Goal: Transaction & Acquisition: Purchase product/service

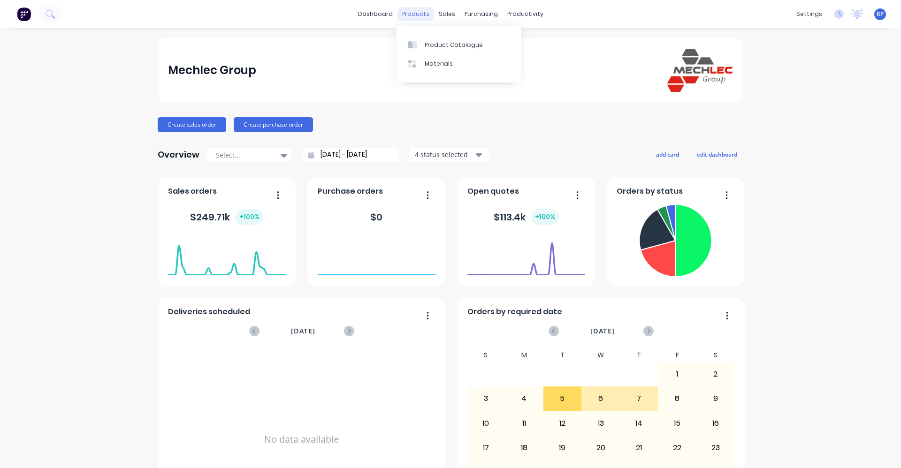
click at [403, 15] on div "products" at bounding box center [415, 14] width 37 height 14
click at [447, 17] on div "sales" at bounding box center [447, 14] width 26 height 14
click at [473, 48] on div "Sales Orders" at bounding box center [478, 45] width 38 height 8
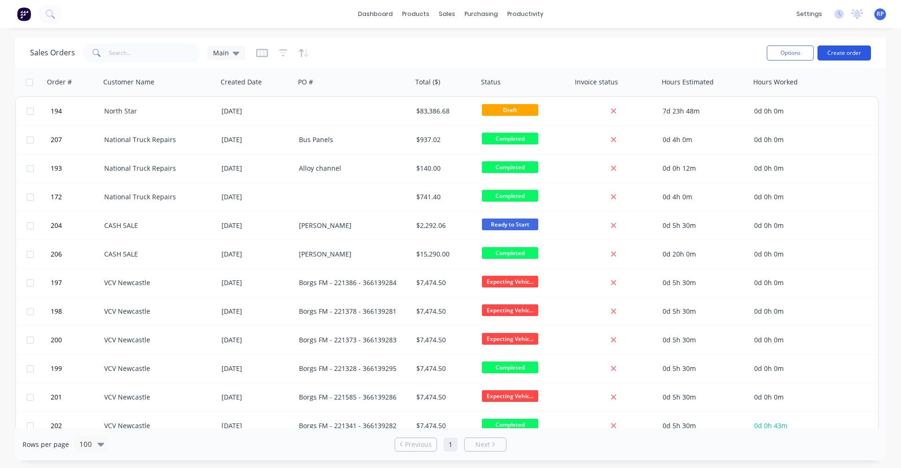
click at [833, 55] on button "Create order" at bounding box center [843, 53] width 53 height 15
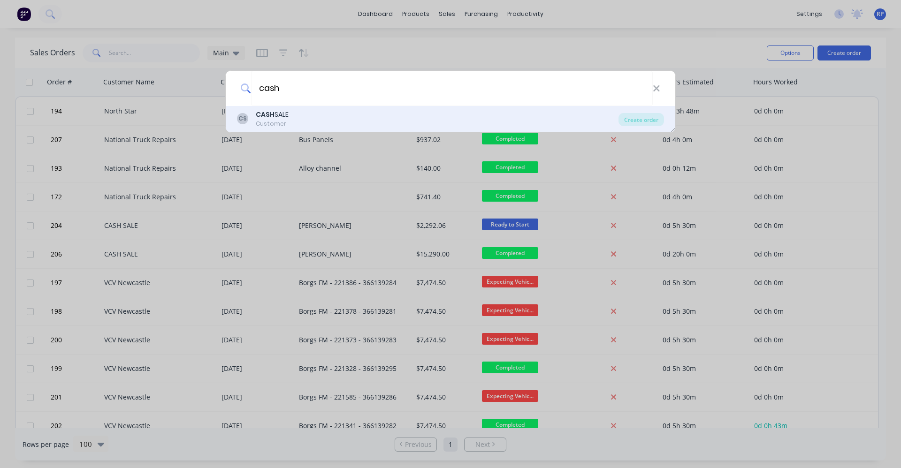
type input "cash"
click at [317, 120] on div "CS CASH SALE Customer" at bounding box center [427, 119] width 381 height 18
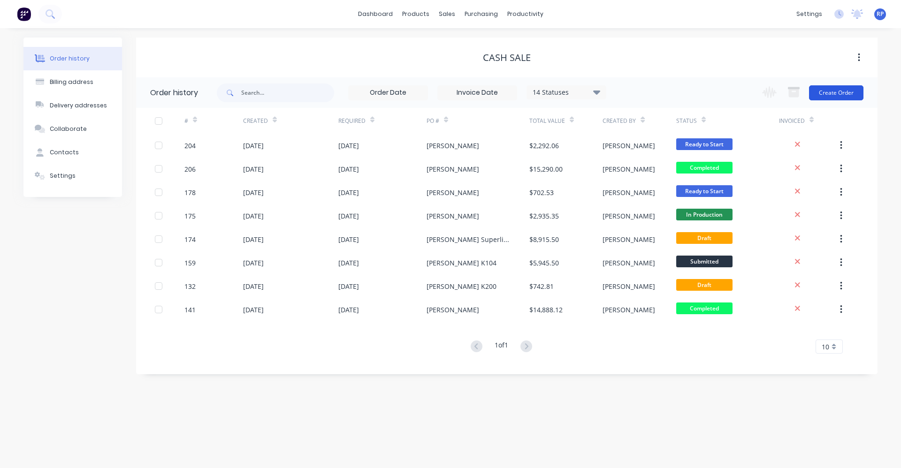
click at [833, 91] on button "Create Order" at bounding box center [836, 92] width 54 height 15
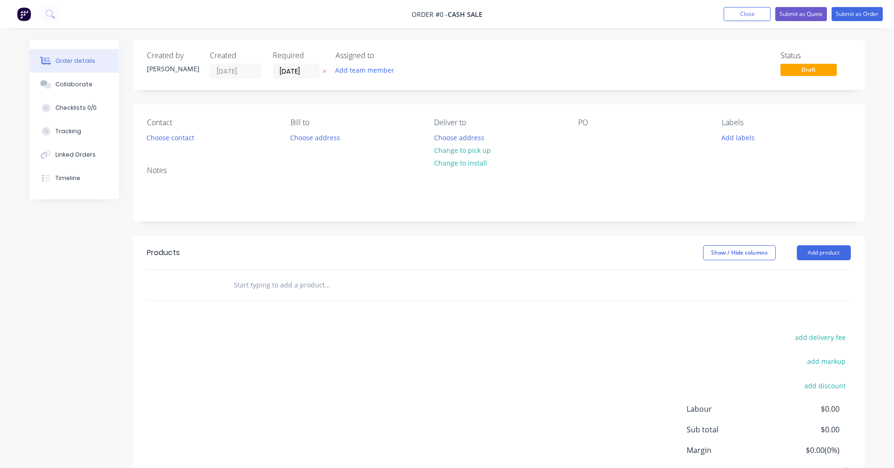
click at [367, 285] on input "text" at bounding box center [327, 285] width 188 height 19
type input "tank"
click at [344, 370] on div "Square Tank Wrap Product Kit" at bounding box center [377, 362] width 281 height 39
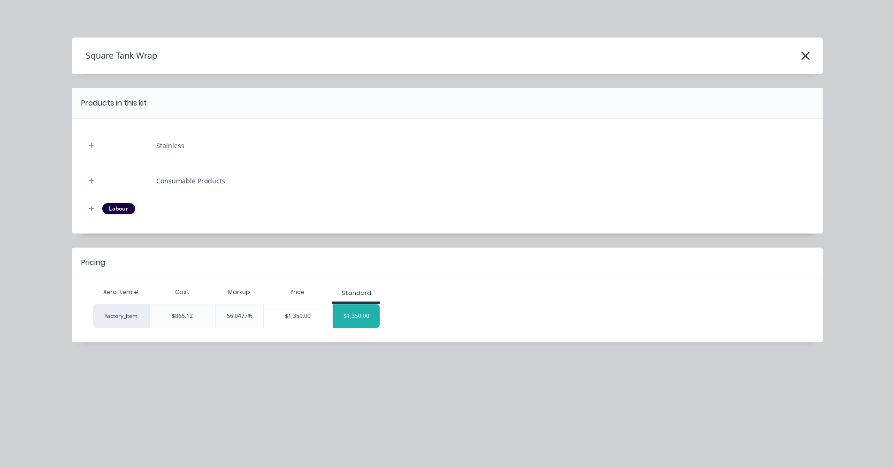
click at [357, 316] on div "$1,350.00" at bounding box center [356, 315] width 47 height 23
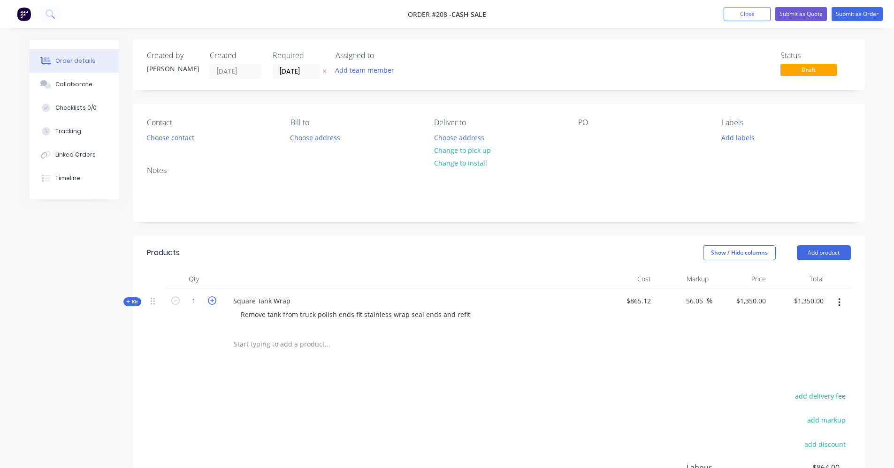
click at [212, 301] on icon "button" at bounding box center [212, 300] width 8 height 8
type input "2"
type input "$2,700.00"
click at [313, 342] on input "text" at bounding box center [327, 344] width 188 height 19
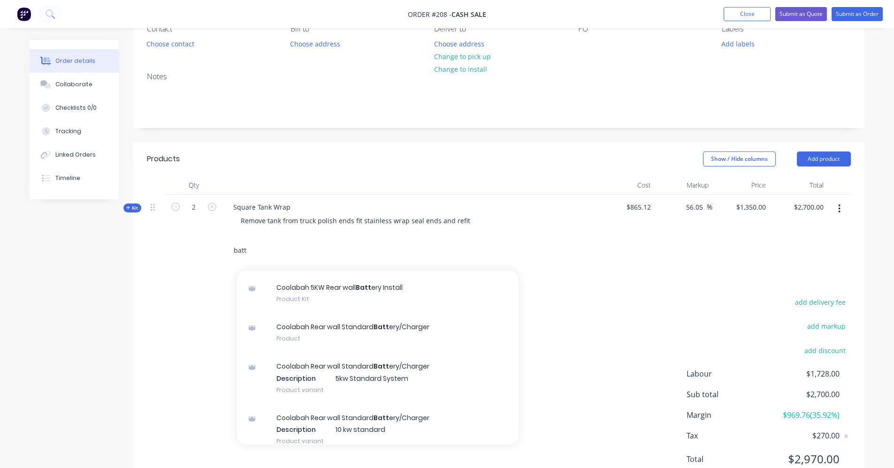
scroll to position [77, 0]
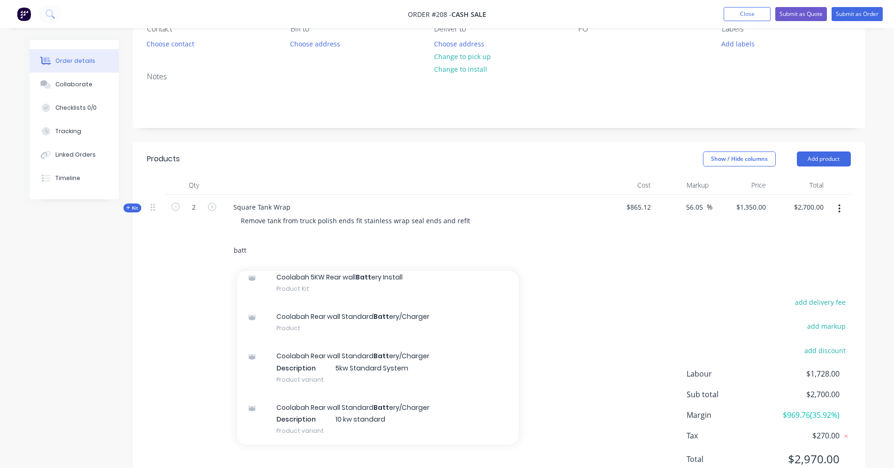
click at [355, 256] on input "batt" at bounding box center [327, 250] width 188 height 19
type input "b"
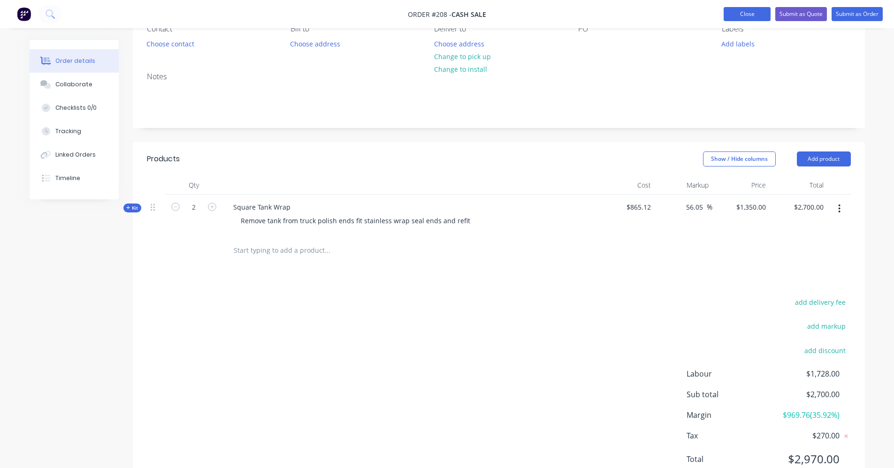
click at [758, 17] on button "Close" at bounding box center [746, 14] width 47 height 14
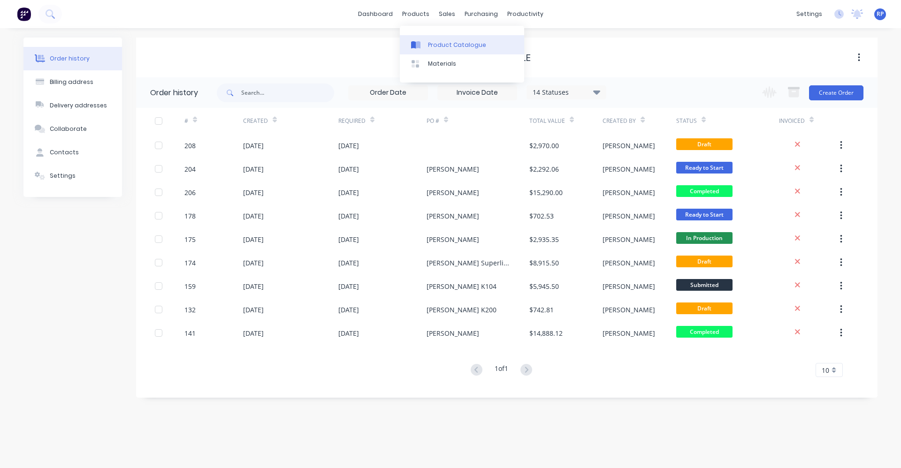
click at [442, 42] on div "Product Catalogue" at bounding box center [457, 45] width 58 height 8
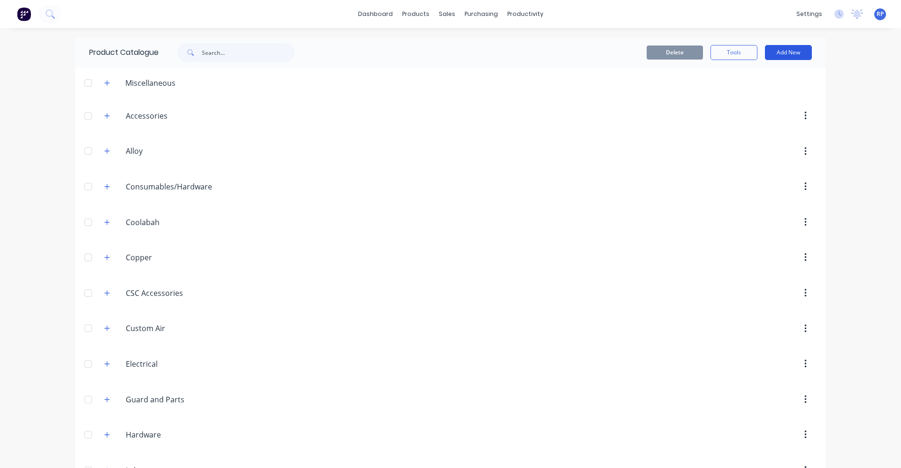
drag, startPoint x: 778, startPoint y: 53, endPoint x: 777, endPoint y: 60, distance: 6.7
click at [779, 53] on button "Add New" at bounding box center [788, 52] width 47 height 15
click at [766, 115] on div "Product Kit" at bounding box center [767, 114] width 72 height 14
click at [782, 57] on button "Add New" at bounding box center [788, 52] width 47 height 15
click at [780, 108] on div "Product Kit" at bounding box center [767, 114] width 72 height 14
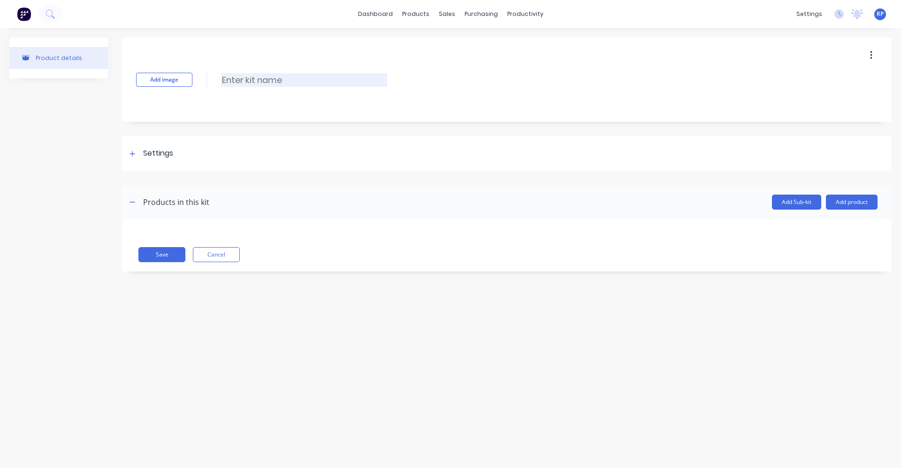
click at [299, 81] on input at bounding box center [304, 80] width 166 height 14
type input "Kenworth Battery Box Wrap"
click at [135, 157] on div at bounding box center [133, 154] width 12 height 12
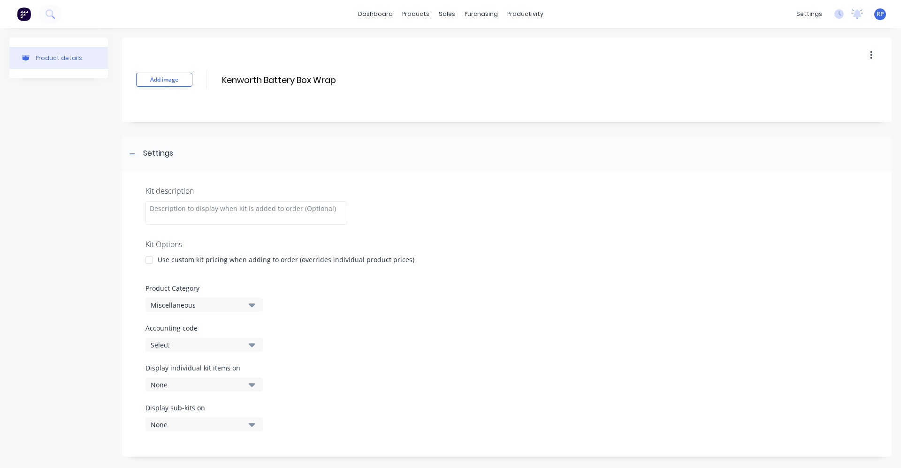
click at [151, 259] on div at bounding box center [149, 260] width 19 height 19
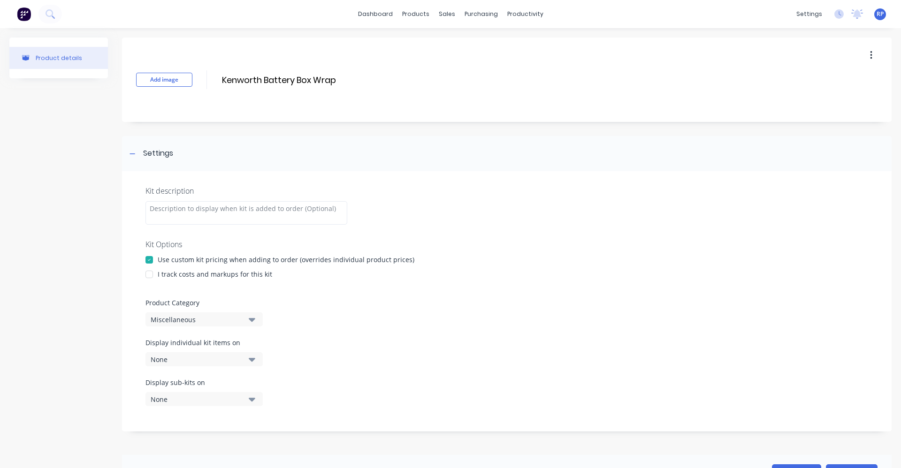
click at [152, 276] on div at bounding box center [149, 274] width 19 height 19
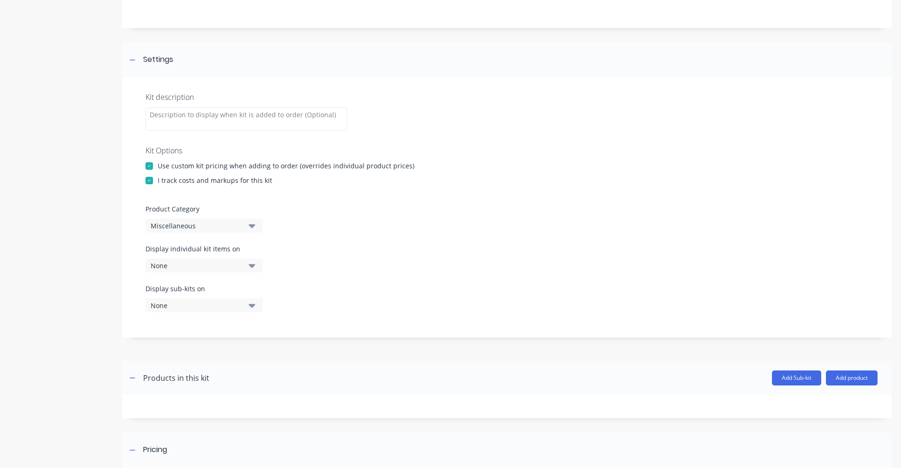
click at [259, 228] on button "Miscellaneous" at bounding box center [203, 226] width 117 height 14
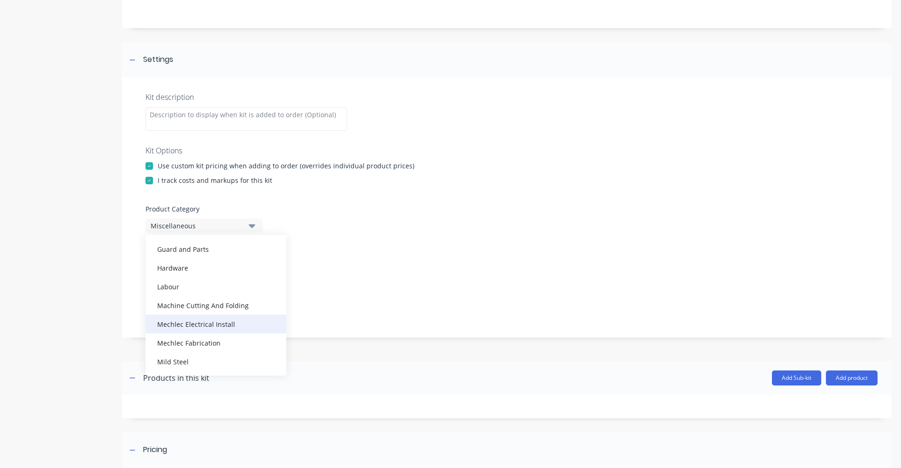
scroll to position [188, 0]
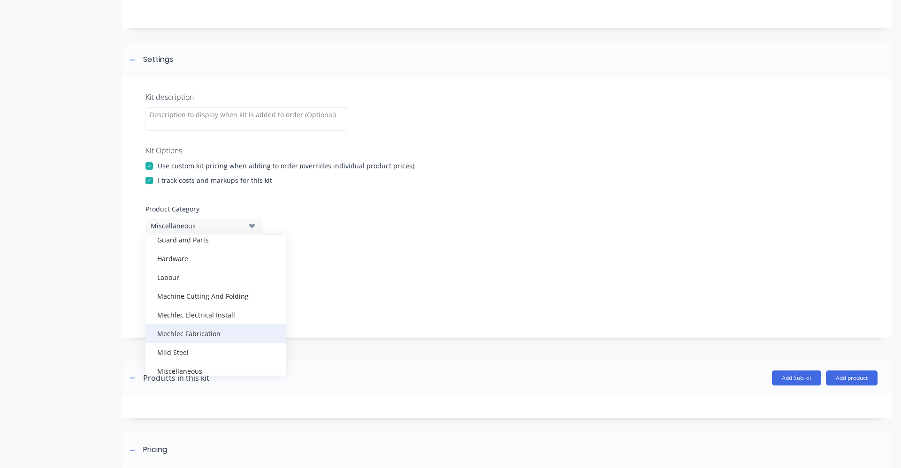
click at [235, 331] on div "Mechlec Fabrication" at bounding box center [215, 333] width 141 height 19
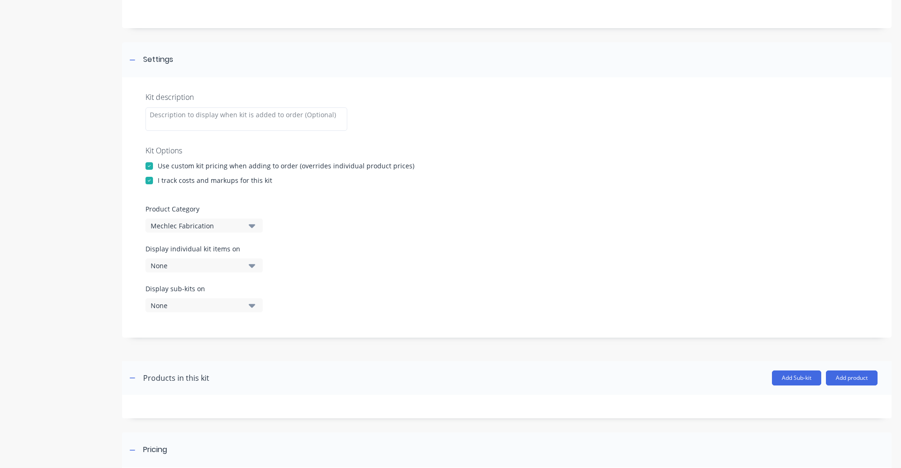
click at [358, 255] on div "Display individual kit items on None" at bounding box center [506, 264] width 722 height 40
click at [251, 228] on icon "button" at bounding box center [252, 225] width 7 height 10
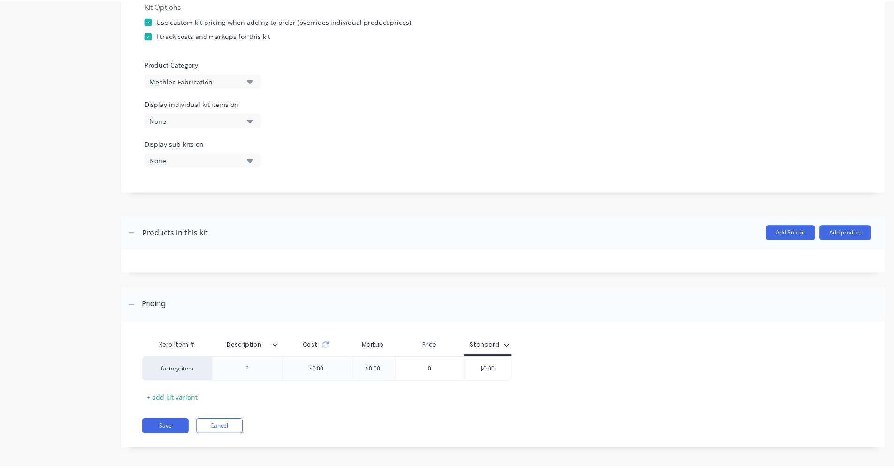
scroll to position [243, 0]
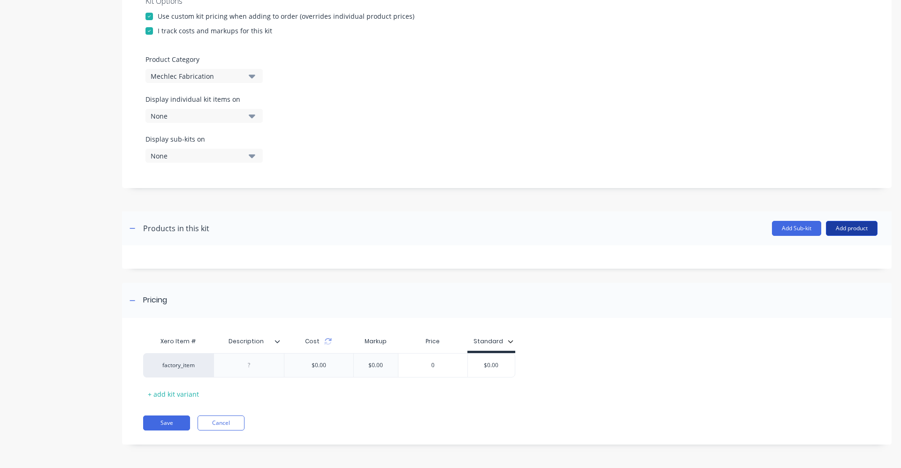
click at [851, 228] on button "Add product" at bounding box center [852, 228] width 52 height 15
click at [839, 256] on div "Product catalogue" at bounding box center [833, 253] width 72 height 14
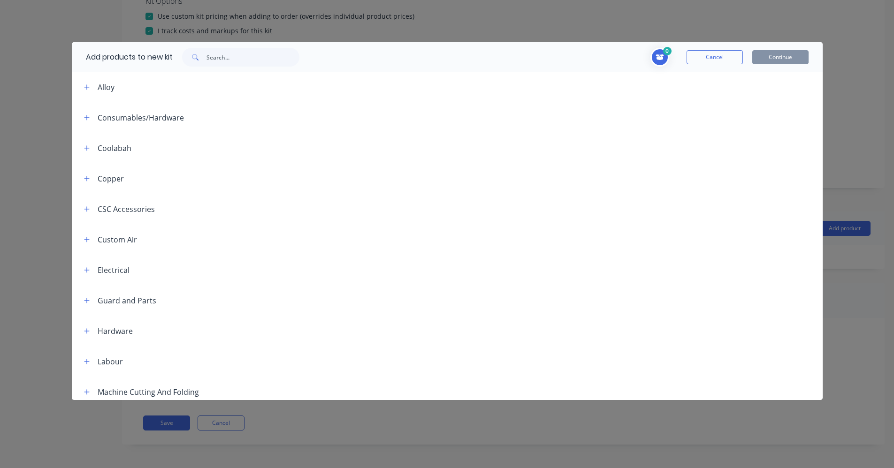
scroll to position [0, 0]
click at [85, 179] on icon "button" at bounding box center [86, 178] width 5 height 5
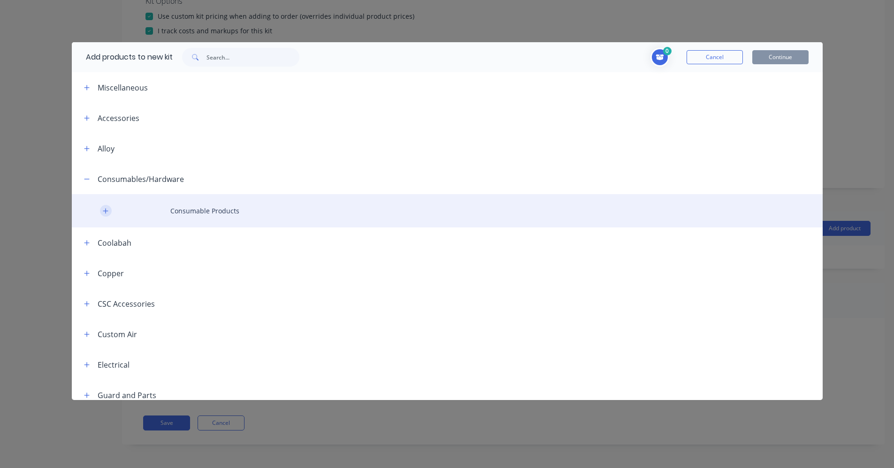
click at [105, 213] on icon "button" at bounding box center [106, 211] width 6 height 7
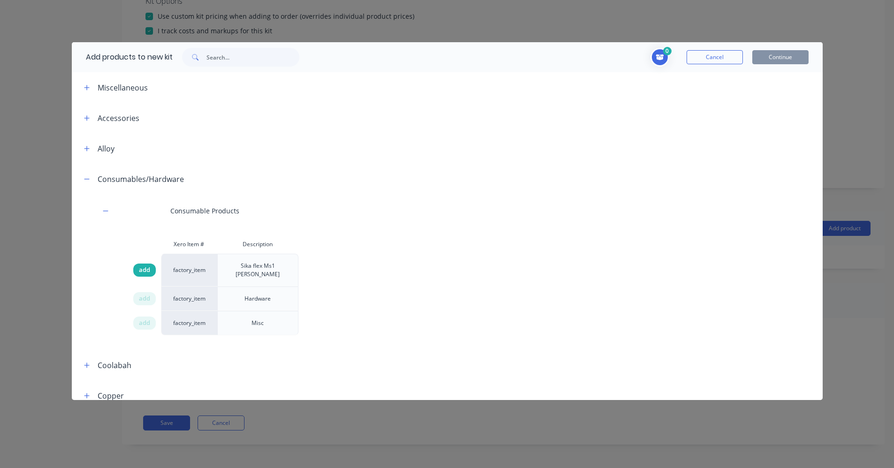
click at [148, 267] on span "add" at bounding box center [144, 270] width 11 height 9
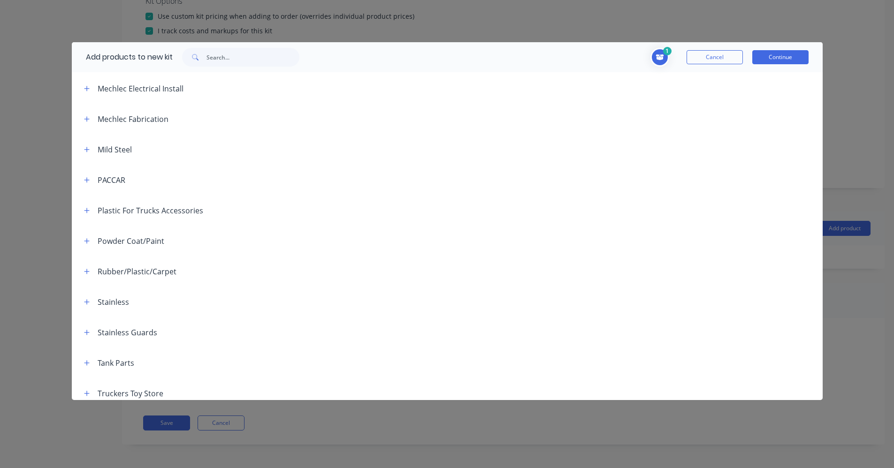
scroll to position [47, 0]
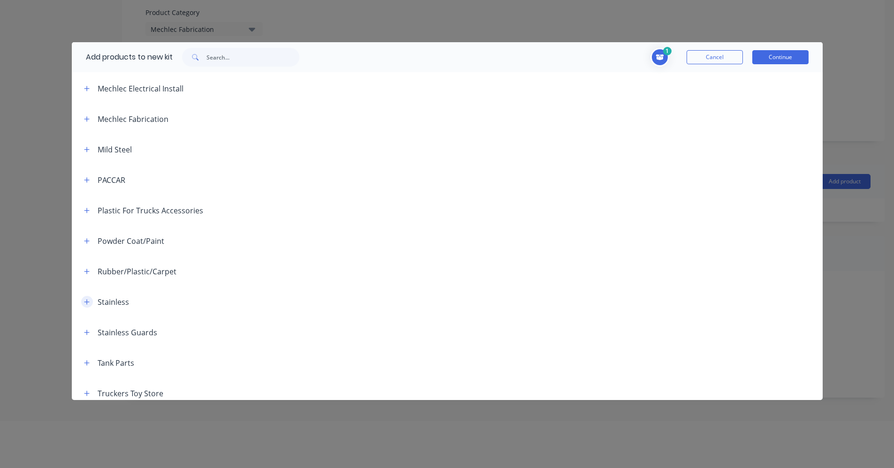
click at [86, 296] on button "button" at bounding box center [87, 302] width 12 height 12
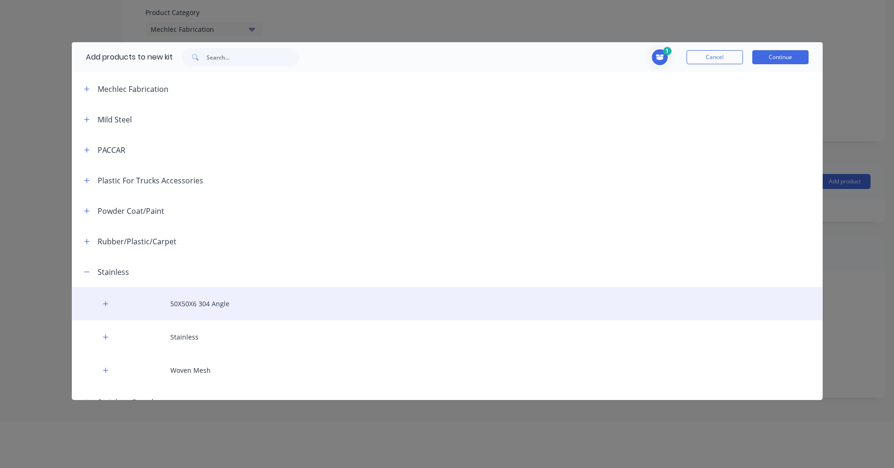
scroll to position [598, 0]
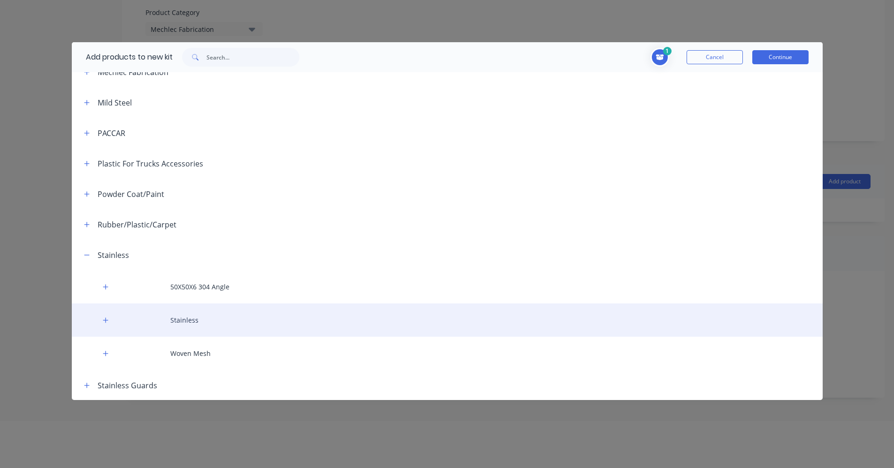
click at [179, 311] on div "Stainless" at bounding box center [447, 320] width 751 height 33
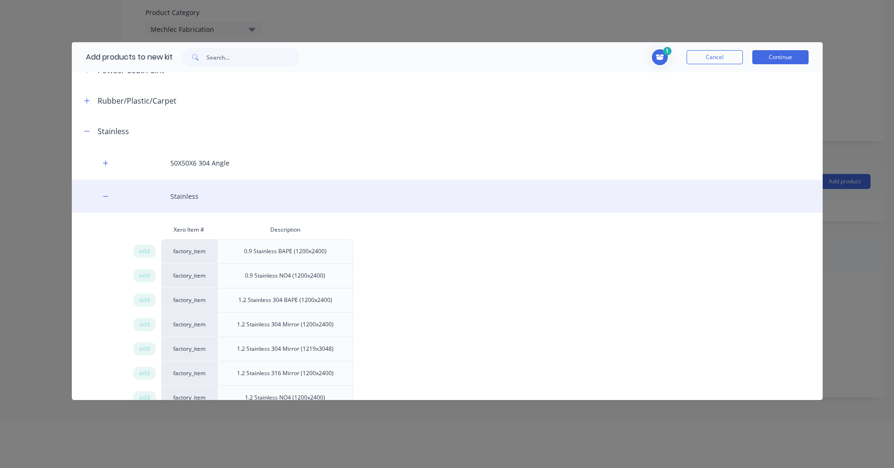
scroll to position [739, 0]
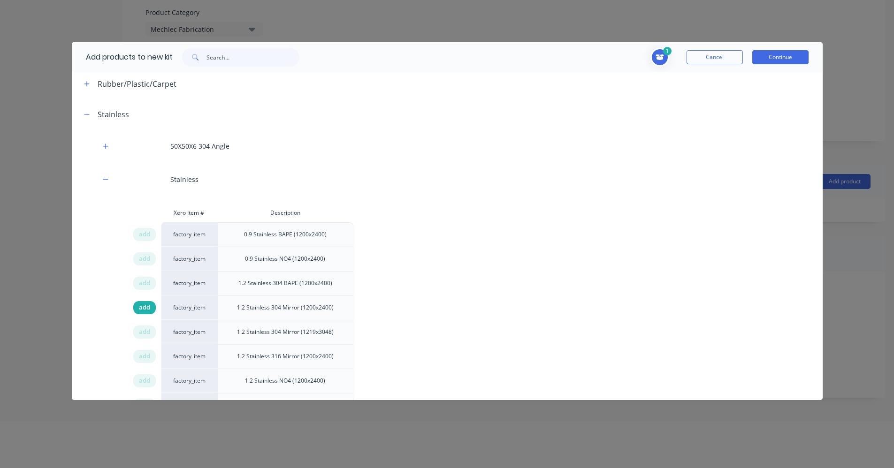
click at [139, 303] on span "add" at bounding box center [144, 307] width 11 height 9
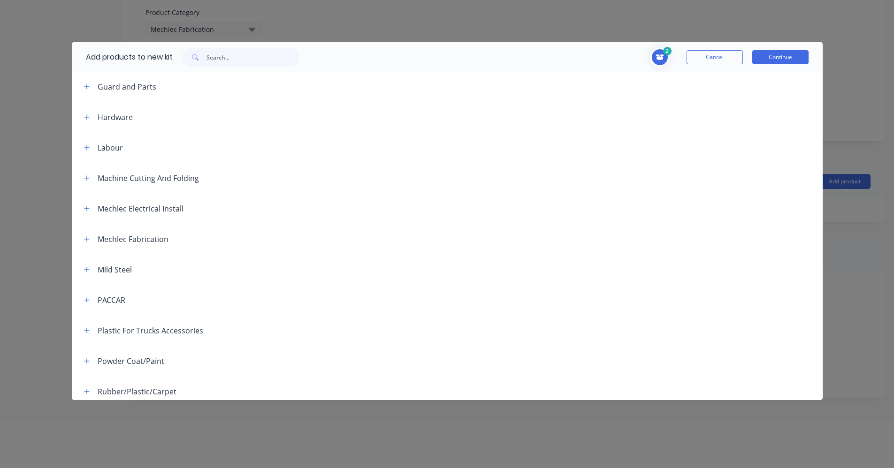
scroll to position [377, 0]
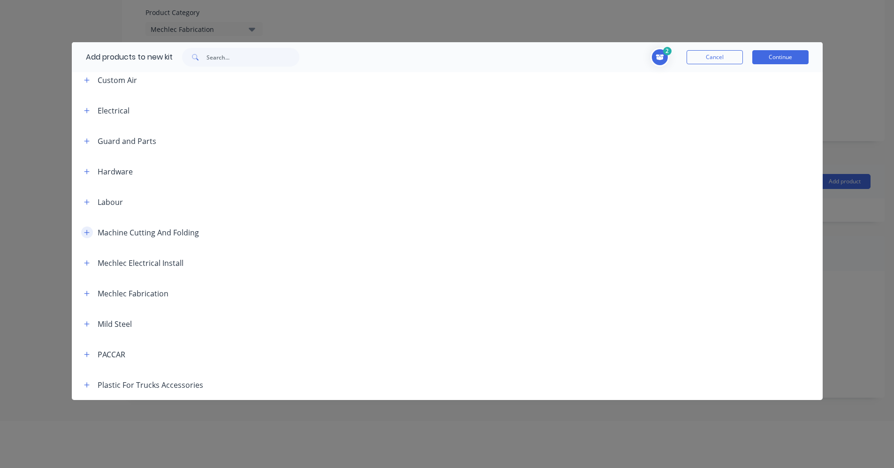
click at [86, 229] on icon "button" at bounding box center [87, 232] width 6 height 7
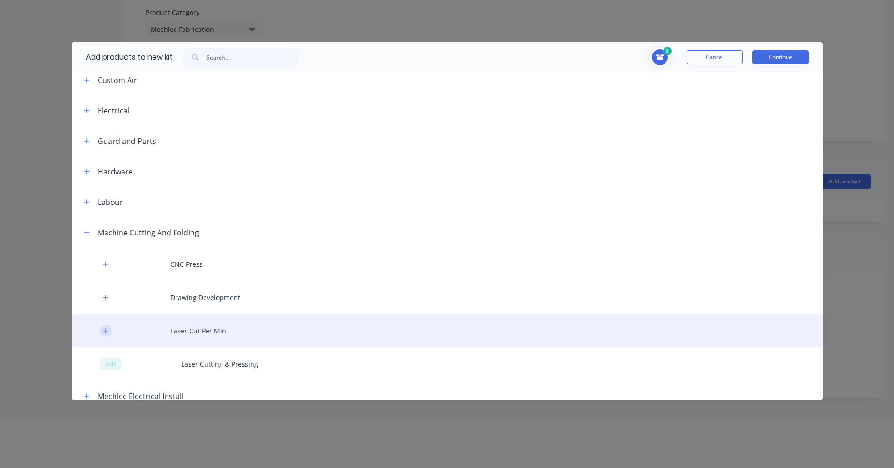
click at [105, 328] on icon "button" at bounding box center [106, 331] width 6 height 7
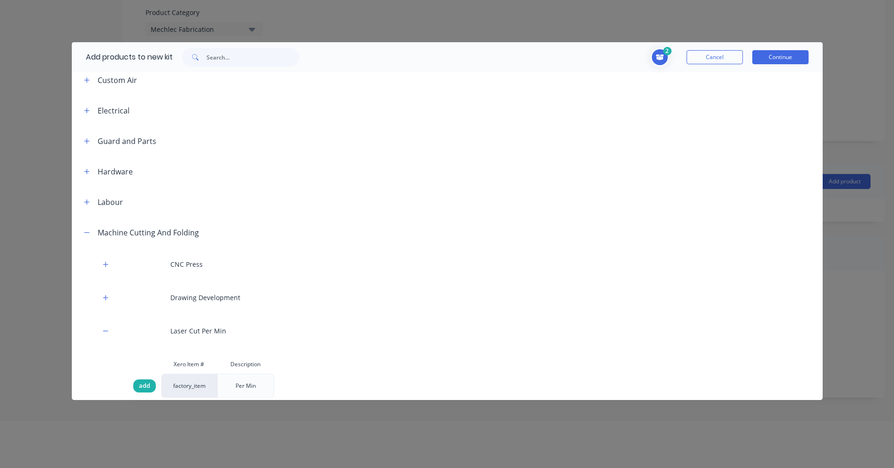
click at [146, 381] on span "add" at bounding box center [144, 385] width 11 height 9
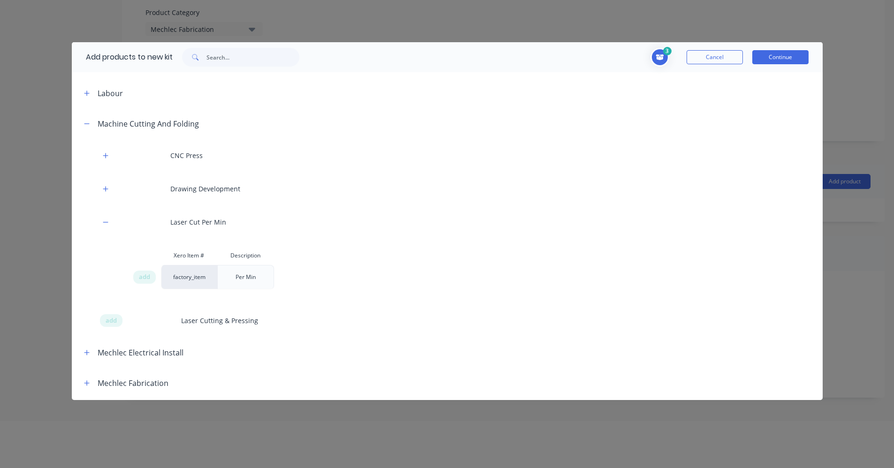
scroll to position [517, 0]
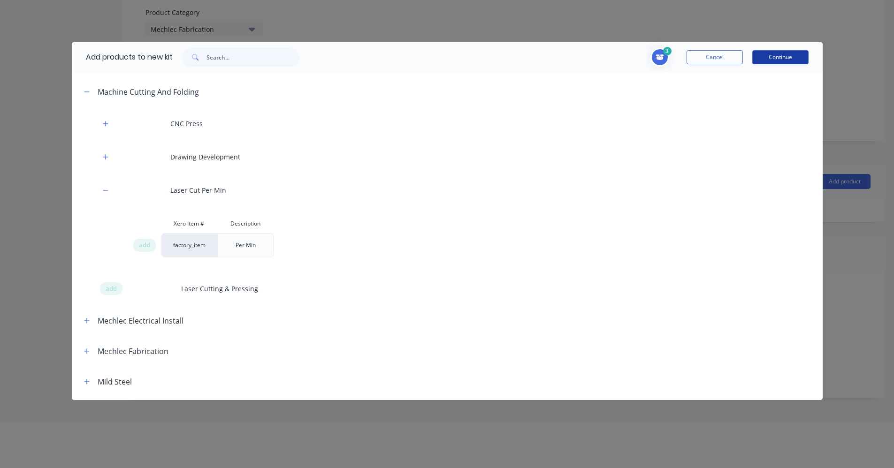
click at [771, 59] on button "Continue" at bounding box center [780, 57] width 56 height 14
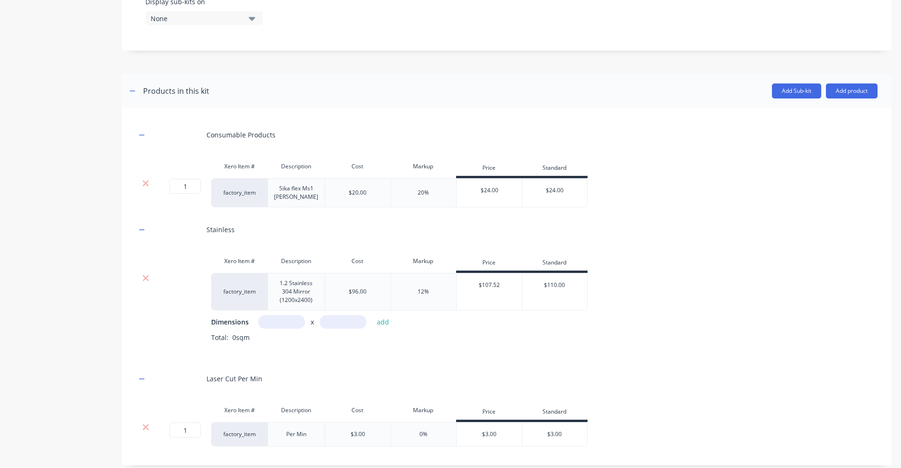
scroll to position [384, 0]
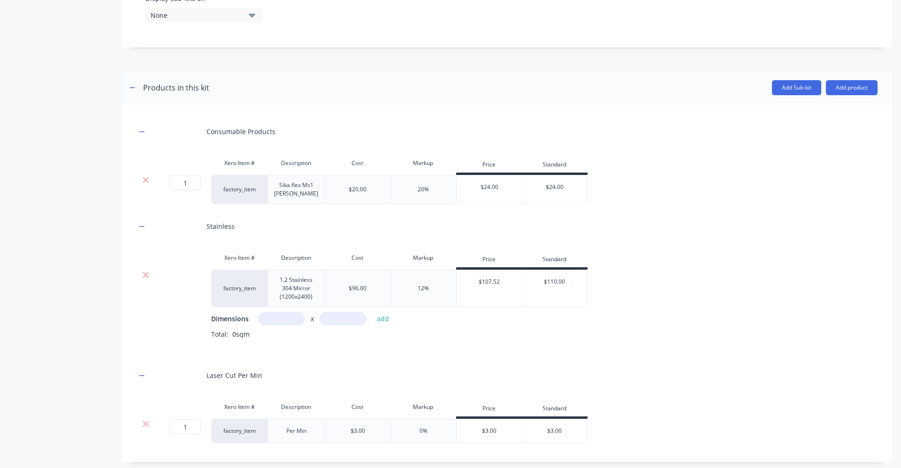
click at [299, 319] on input "text" at bounding box center [281, 319] width 47 height 14
click at [271, 320] on input "text" at bounding box center [281, 319] width 47 height 14
type input "1.2m"
click at [328, 322] on input "text" at bounding box center [342, 319] width 47 height 14
type input "0.6m"
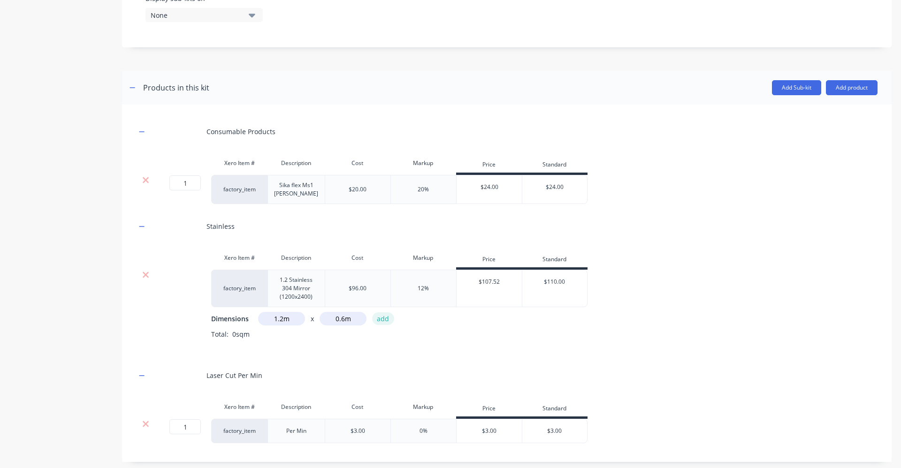
click at [380, 322] on button "add" at bounding box center [383, 318] width 22 height 13
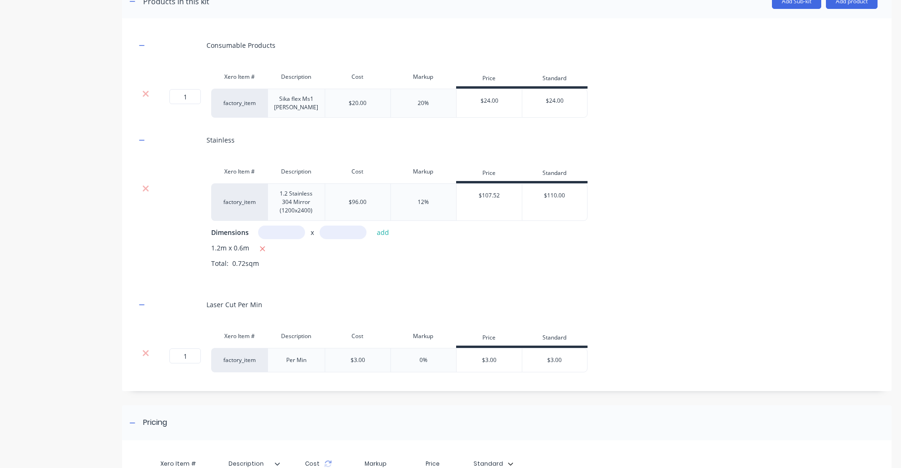
scroll to position [478, 0]
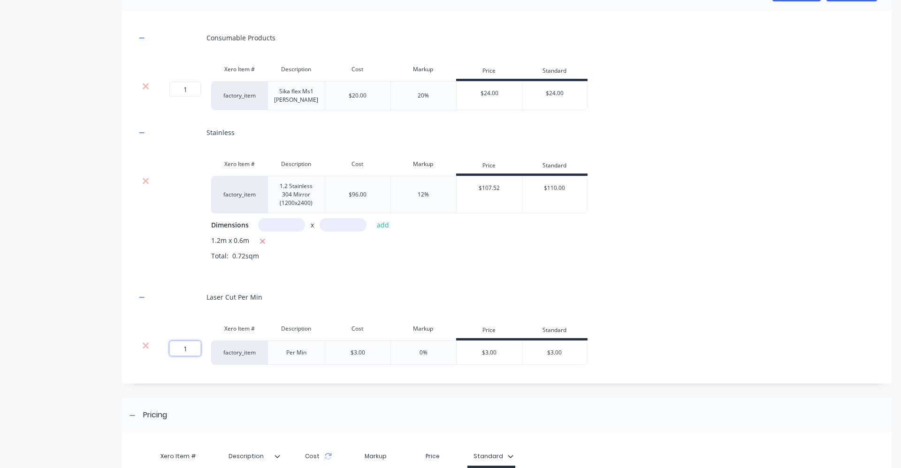
click at [192, 350] on input "1" at bounding box center [184, 348] width 31 height 15
type input "10"
drag, startPoint x: 336, startPoint y: 303, endPoint x: 401, endPoint y: 296, distance: 65.0
click at [339, 303] on div "Laser Cut Per Min" at bounding box center [506, 297] width 741 height 26
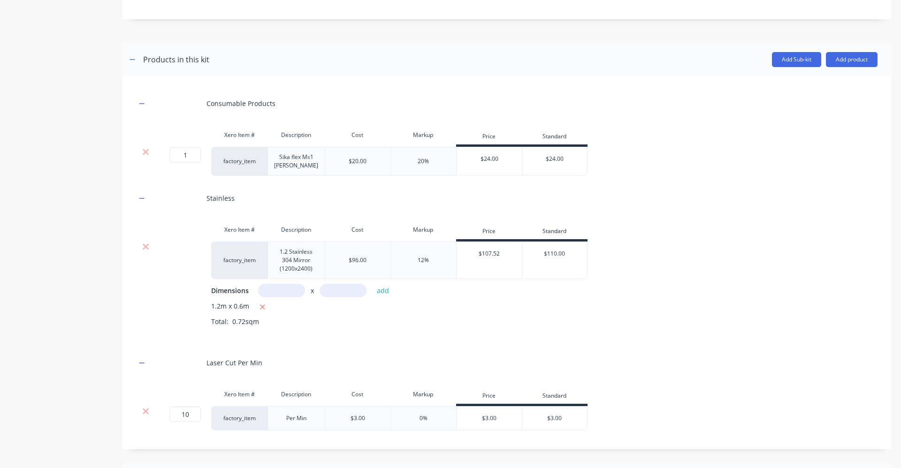
scroll to position [405, 0]
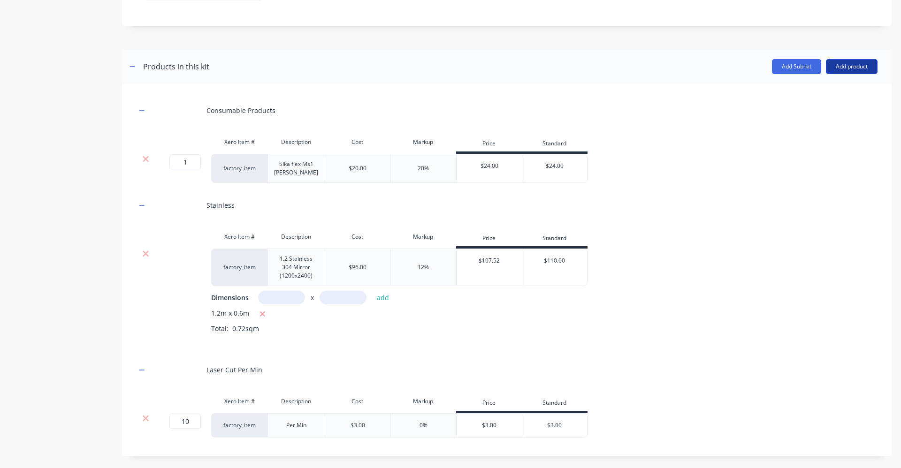
click at [843, 71] on button "Add product" at bounding box center [852, 66] width 52 height 15
click at [811, 105] on div "Labour" at bounding box center [833, 110] width 72 height 14
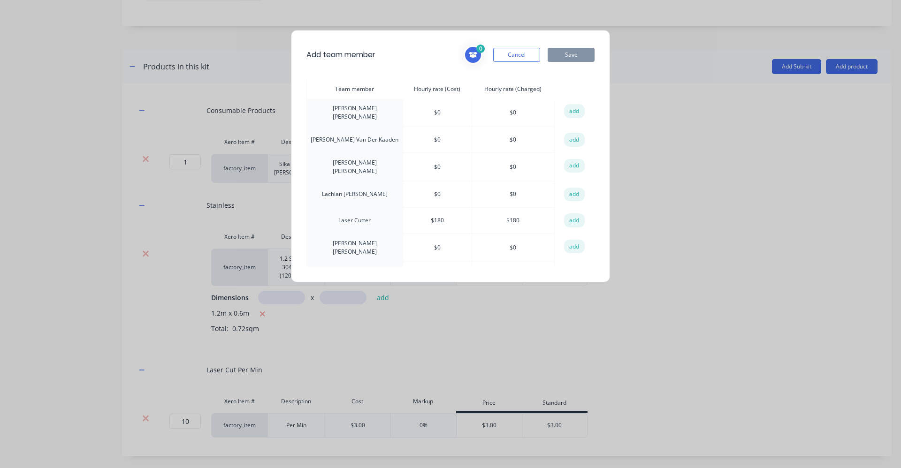
scroll to position [281, 0]
click at [569, 240] on button "add" at bounding box center [574, 247] width 21 height 14
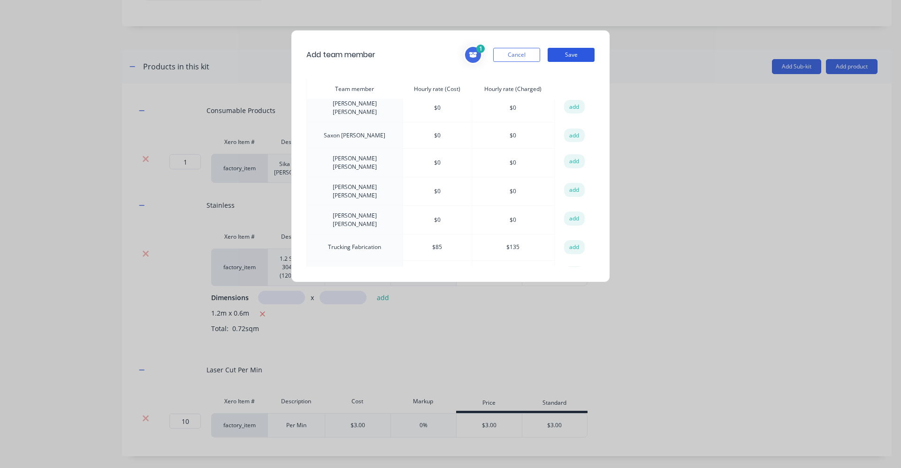
click at [575, 53] on button "Save" at bounding box center [570, 55] width 47 height 14
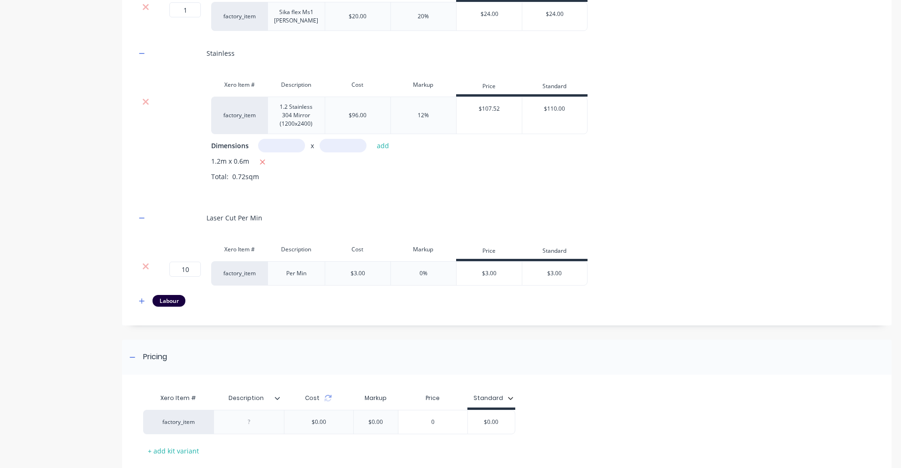
scroll to position [593, 0]
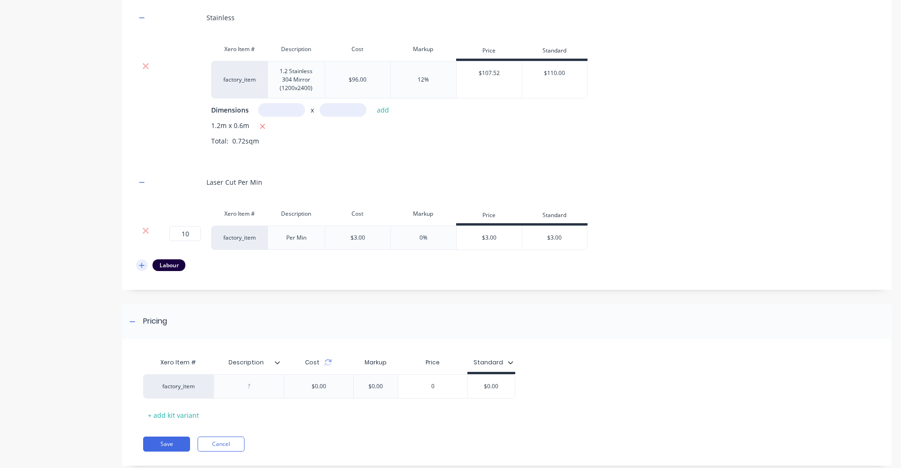
click at [140, 265] on icon "button" at bounding box center [142, 265] width 6 height 7
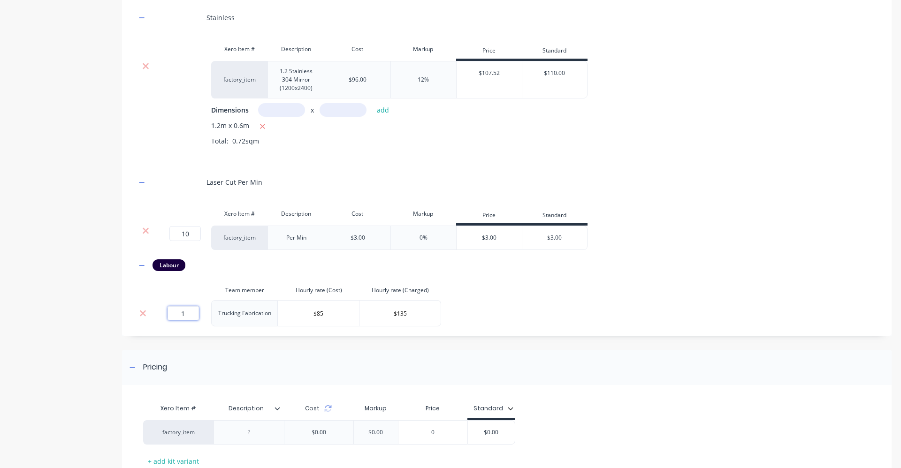
click at [186, 317] on input "1" at bounding box center [182, 313] width 31 height 14
click at [523, 300] on div "Consumable Products Xero Item # Description Cost Markup Price Standard 1 1 ? fa…" at bounding box center [506, 118] width 741 height 417
click at [277, 410] on icon at bounding box center [277, 409] width 6 height 6
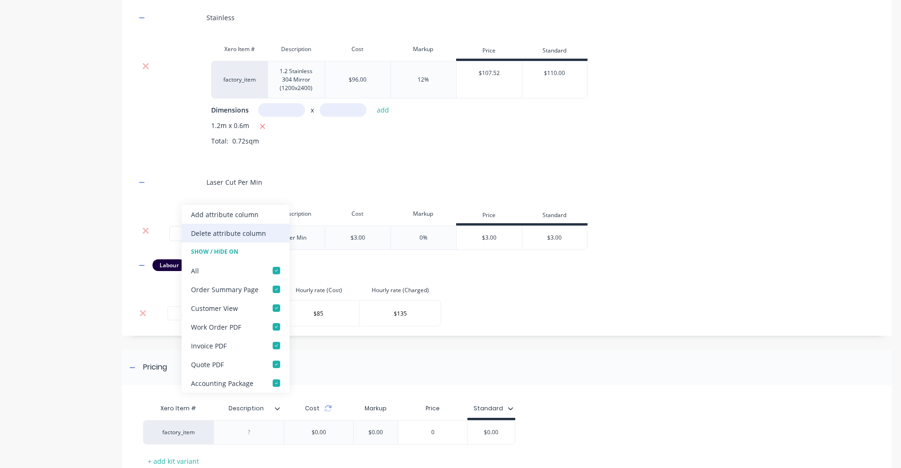
click at [263, 231] on div "Delete attribute column" at bounding box center [228, 233] width 75 height 10
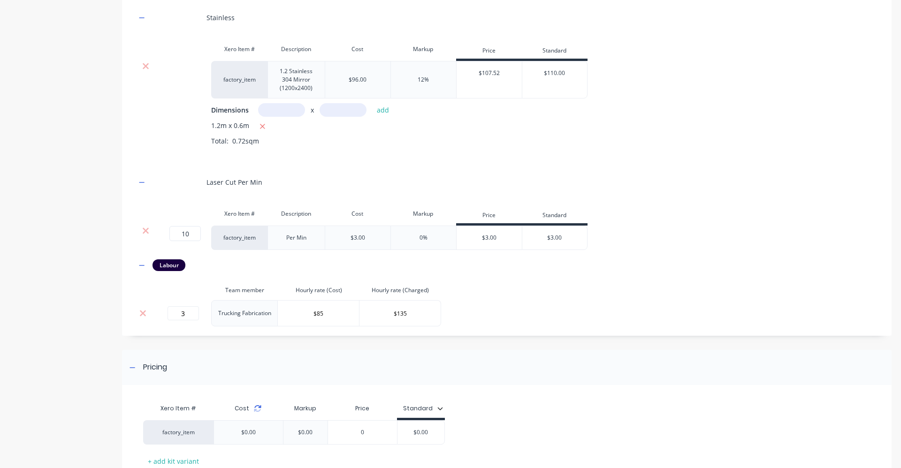
click at [259, 410] on icon at bounding box center [258, 409] width 8 height 8
click at [191, 314] on input "3" at bounding box center [182, 313] width 31 height 14
type input "3.5"
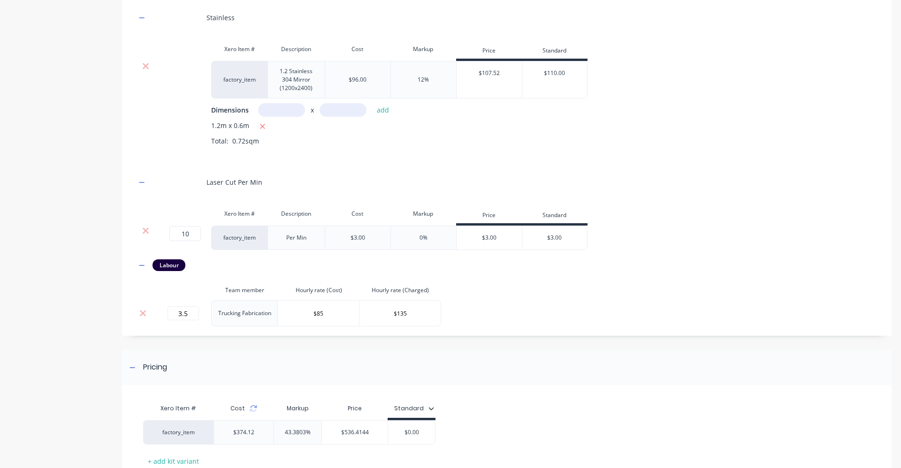
click at [251, 350] on div "Pricing" at bounding box center [506, 367] width 769 height 35
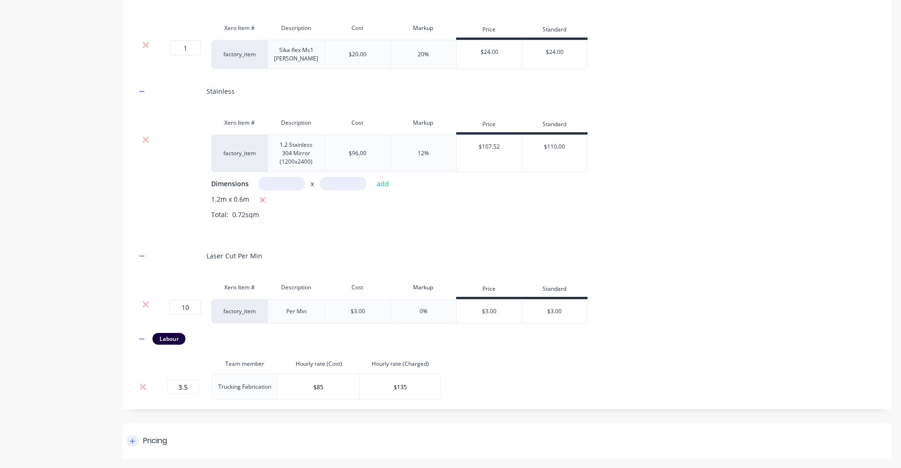
click at [137, 440] on div at bounding box center [133, 441] width 12 height 12
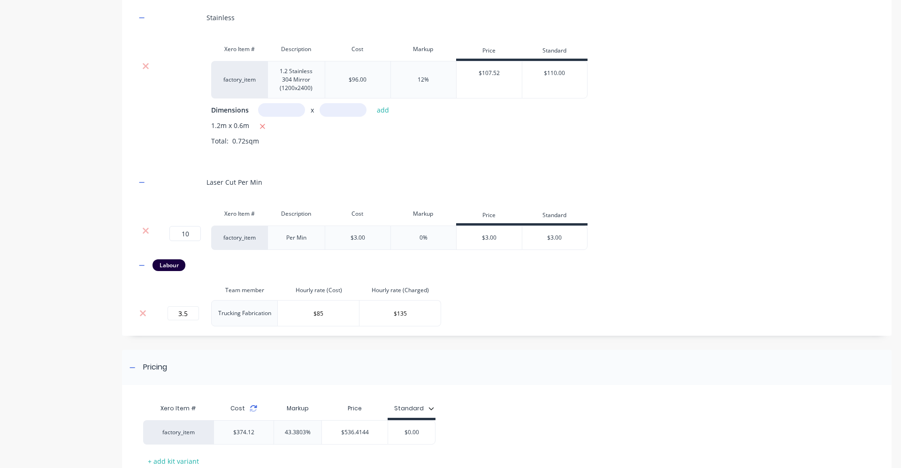
click at [253, 409] on icon at bounding box center [254, 409] width 8 height 8
click at [417, 434] on input "$0.00" at bounding box center [411, 432] width 47 height 8
type input "$650"
click at [482, 372] on div "Pricing" at bounding box center [506, 367] width 769 height 35
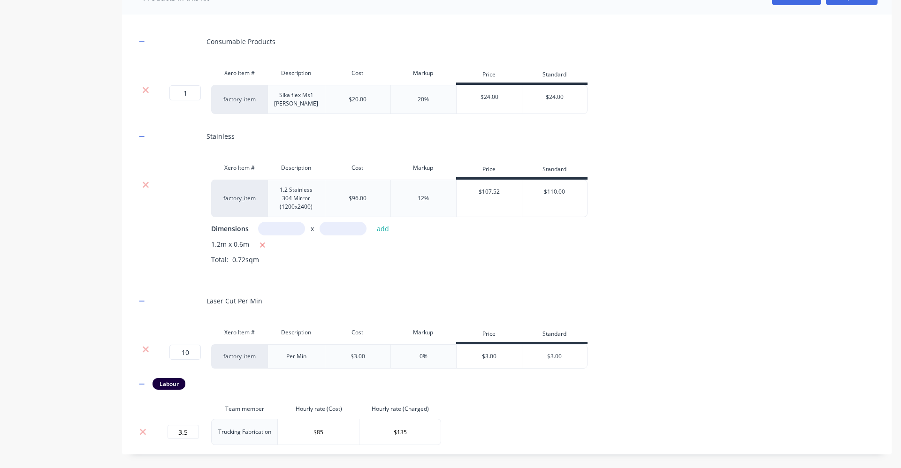
scroll to position [519, 0]
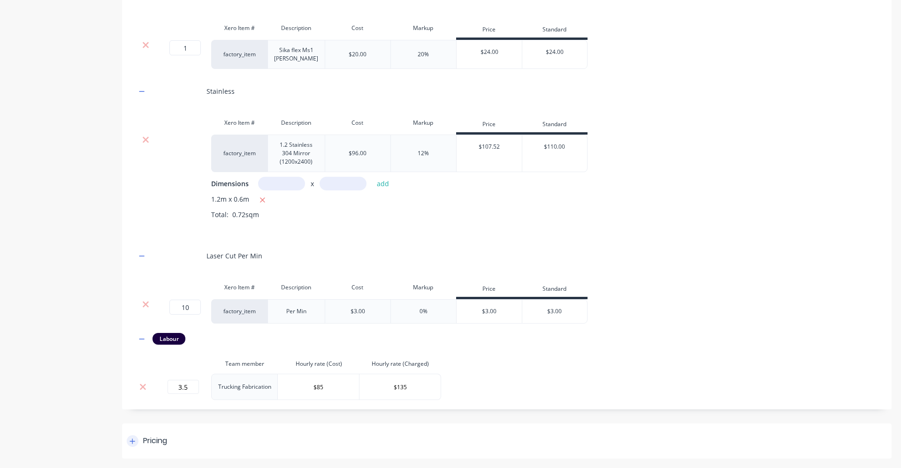
click at [130, 441] on icon at bounding box center [132, 441] width 6 height 7
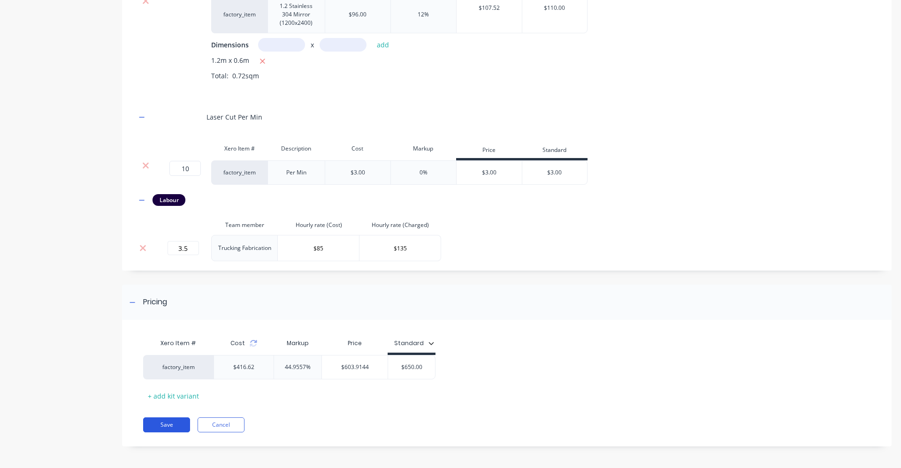
click at [169, 427] on button "Save" at bounding box center [166, 425] width 47 height 15
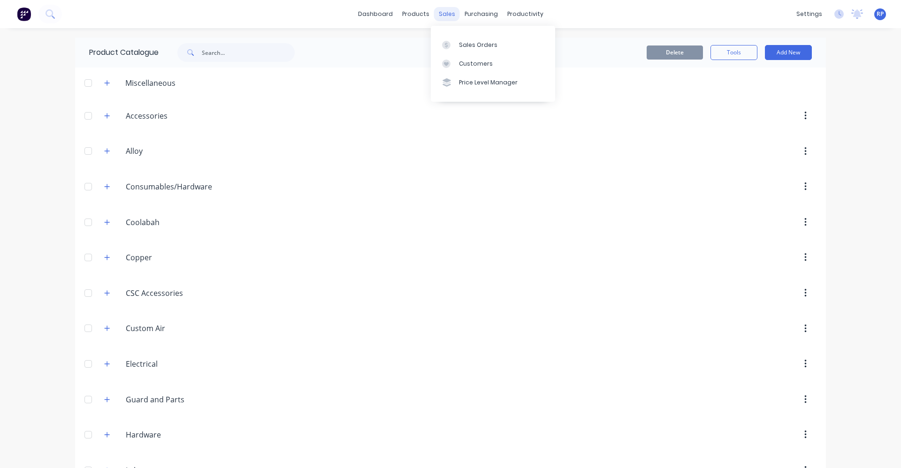
click at [448, 10] on div "sales" at bounding box center [447, 14] width 26 height 14
click at [478, 40] on link "Sales Orders" at bounding box center [493, 44] width 124 height 19
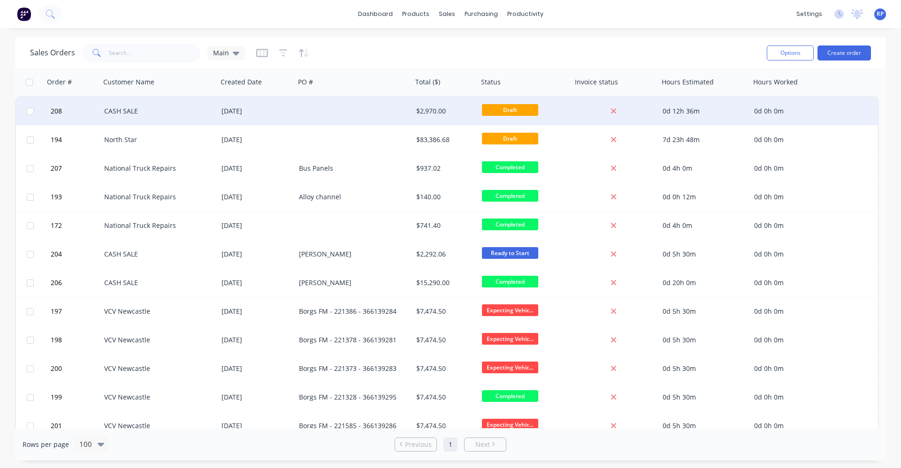
click at [291, 112] on div "[DATE]" at bounding box center [256, 111] width 77 height 28
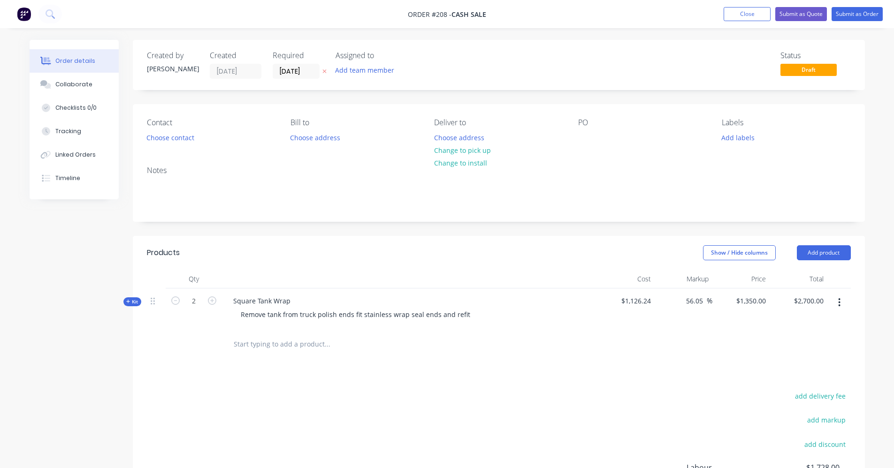
click at [240, 351] on input "text" at bounding box center [327, 344] width 188 height 19
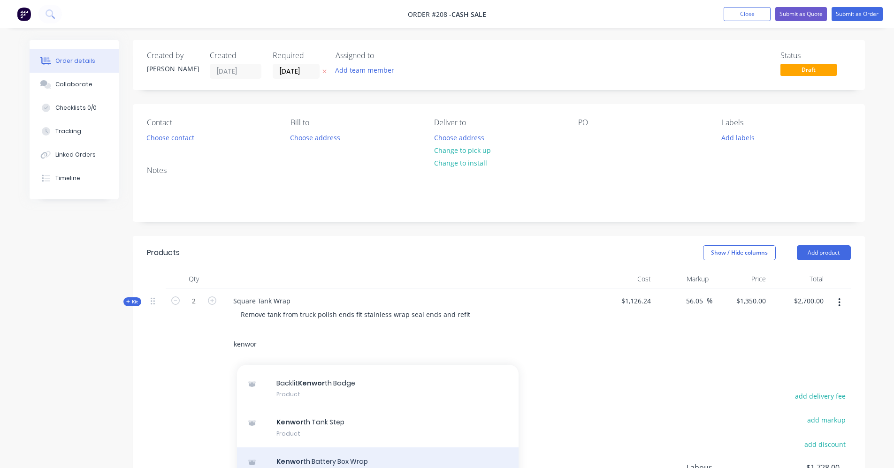
scroll to position [188, 0]
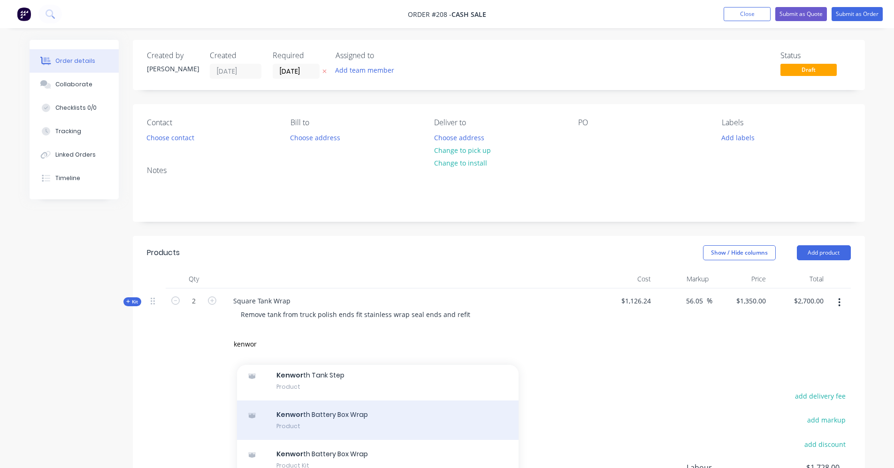
click at [361, 416] on div "Kenwor th Battery Box Wrap Product" at bounding box center [377, 420] width 281 height 39
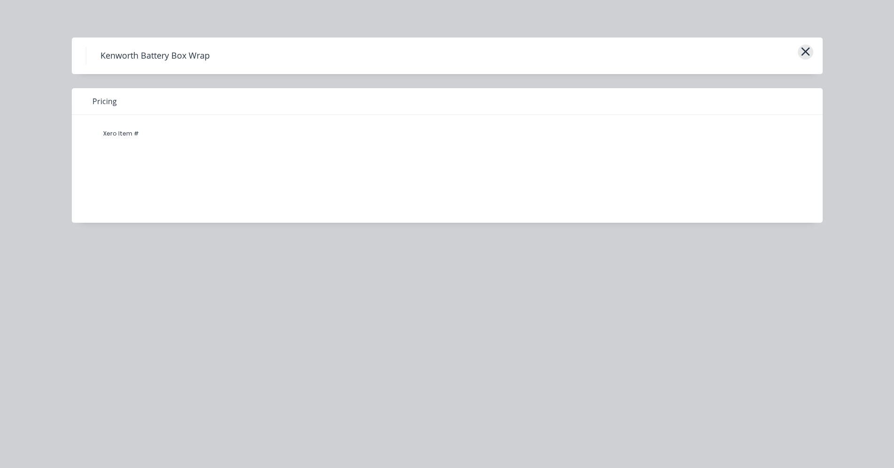
click at [805, 53] on icon "button" at bounding box center [805, 51] width 8 height 8
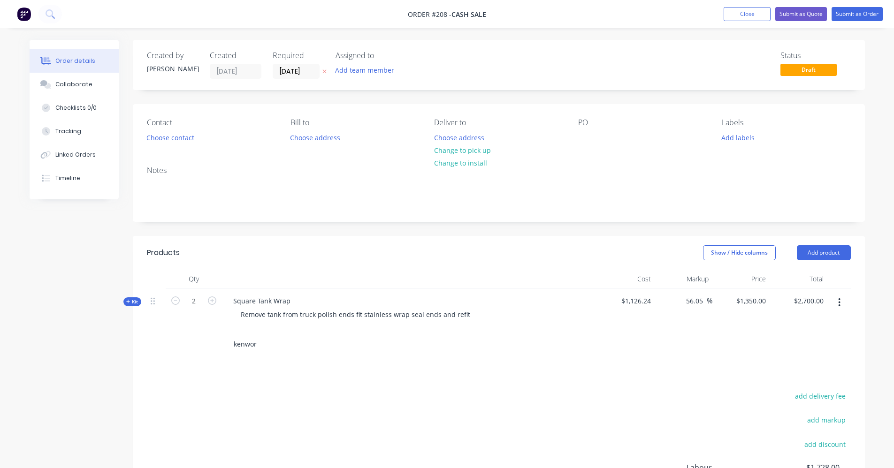
click at [258, 347] on input "kenwor" at bounding box center [327, 344] width 188 height 19
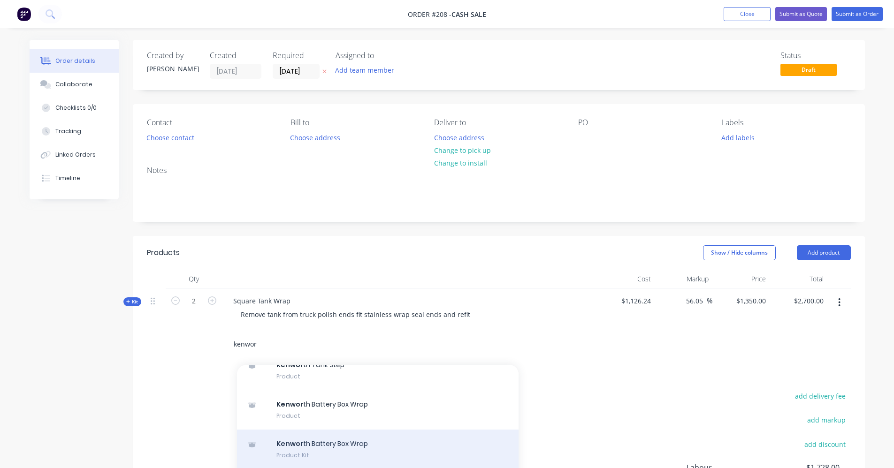
scroll to position [207, 0]
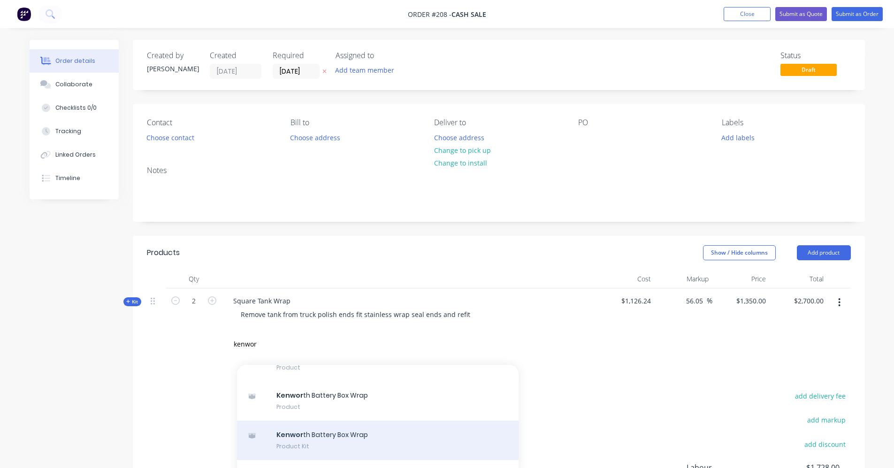
click at [364, 433] on div "Kenwor th Battery Box Wrap Product Kit" at bounding box center [377, 440] width 281 height 39
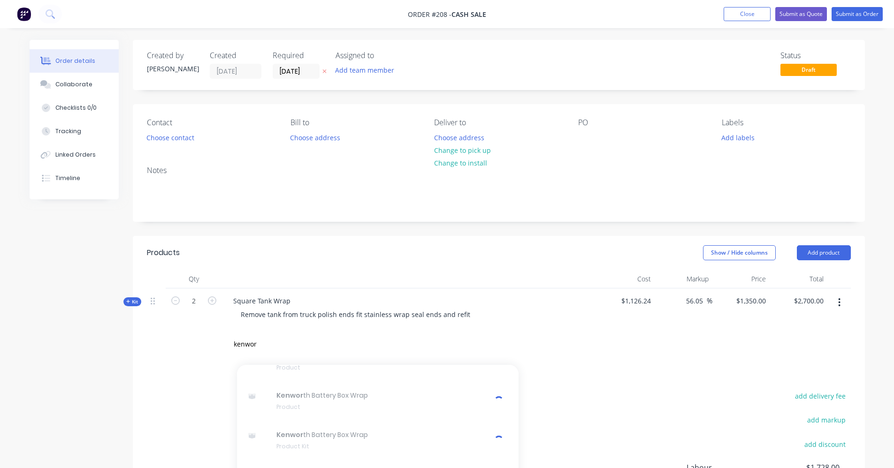
click at [528, 344] on div "kenwor Add kenwor to order Backlit Kenwor th Badge Xero Item # factory_item Pro…" at bounding box center [391, 344] width 330 height 19
click at [814, 254] on button "Add product" at bounding box center [824, 252] width 54 height 15
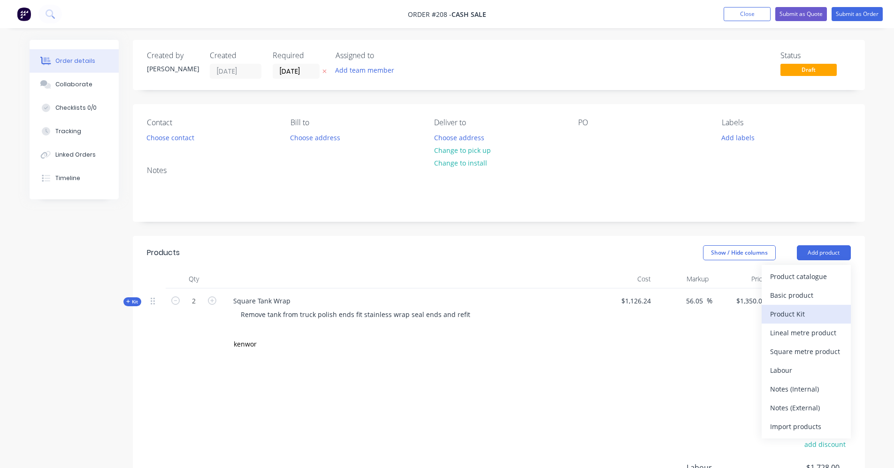
click at [790, 315] on div "Product Kit" at bounding box center [806, 314] width 72 height 14
click at [809, 312] on div "Custom pricing" at bounding box center [806, 314] width 72 height 14
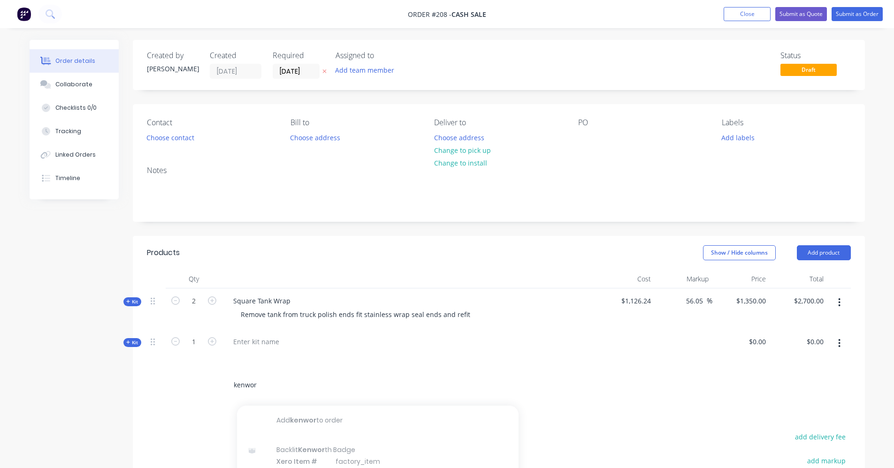
click at [259, 387] on input "kenwor" at bounding box center [327, 385] width 188 height 19
type input "k"
click at [839, 341] on icon "button" at bounding box center [839, 343] width 2 height 8
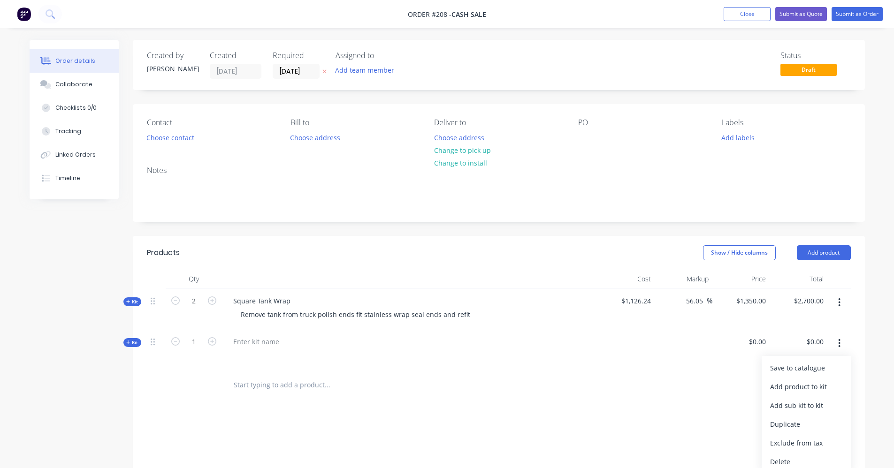
click at [810, 456] on div "Delete" at bounding box center [806, 462] width 72 height 14
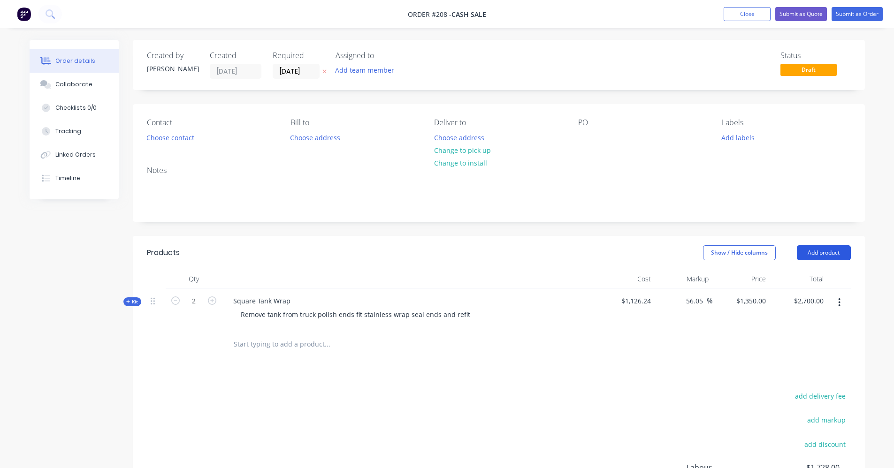
click at [824, 256] on button "Add product" at bounding box center [824, 252] width 54 height 15
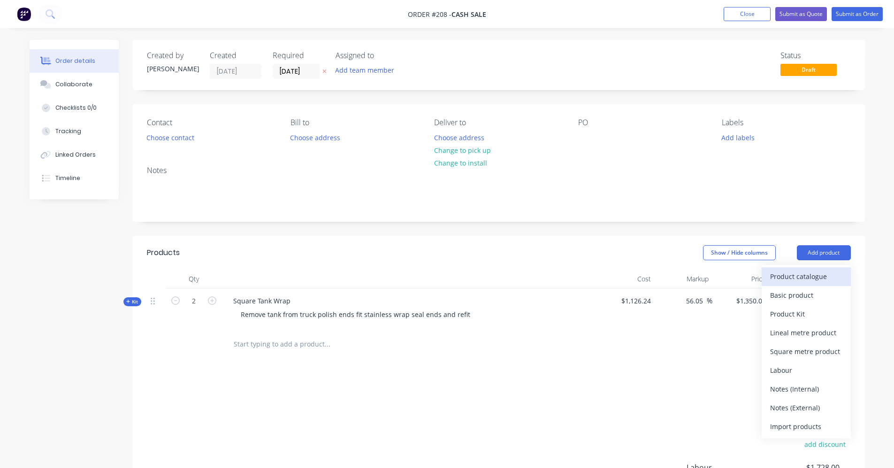
click at [801, 279] on div "Product catalogue" at bounding box center [806, 277] width 72 height 14
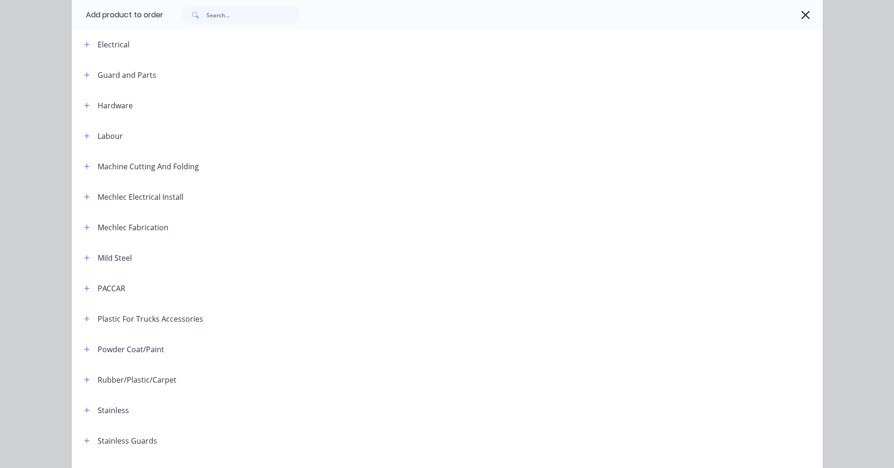
scroll to position [377, 0]
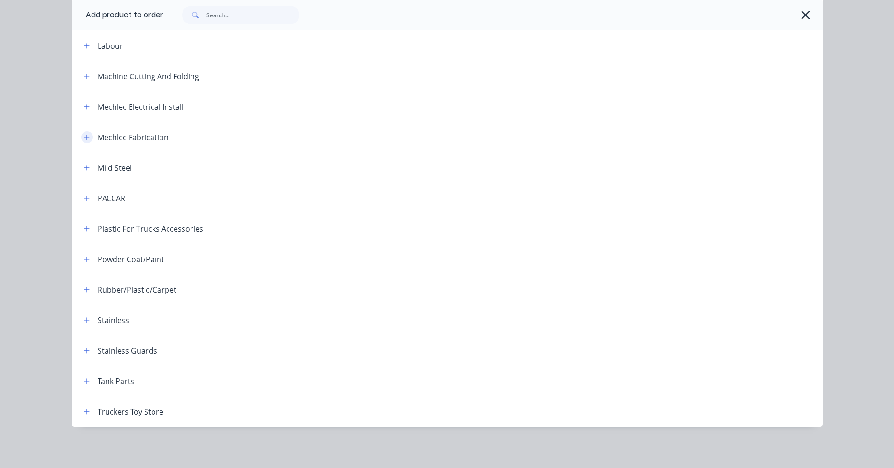
click at [84, 139] on icon "button" at bounding box center [86, 137] width 5 height 5
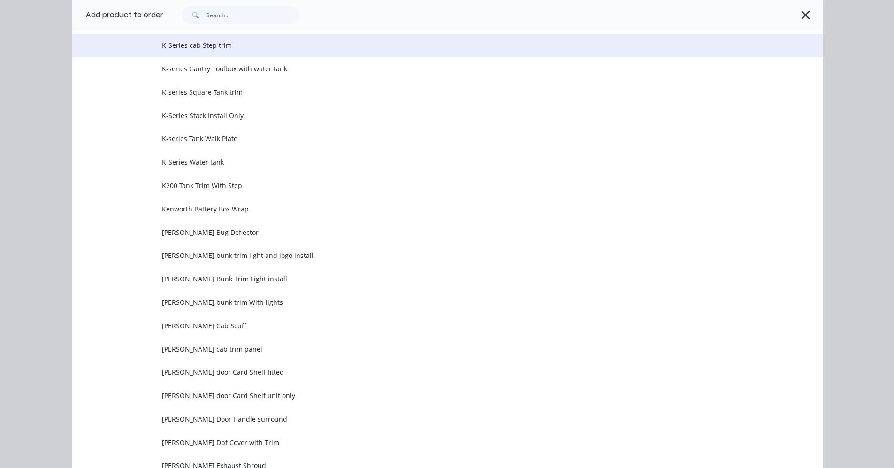
scroll to position [1034, 0]
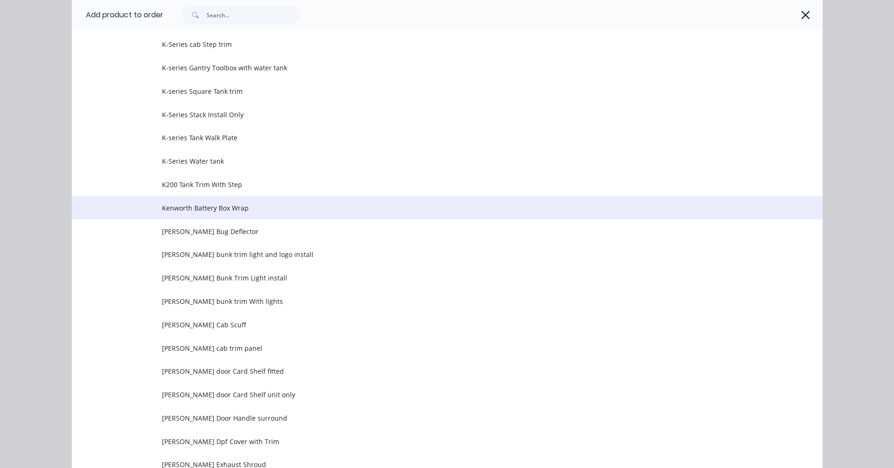
click at [202, 208] on span "Kenworth Battery Box Wrap" at bounding box center [426, 208] width 528 height 10
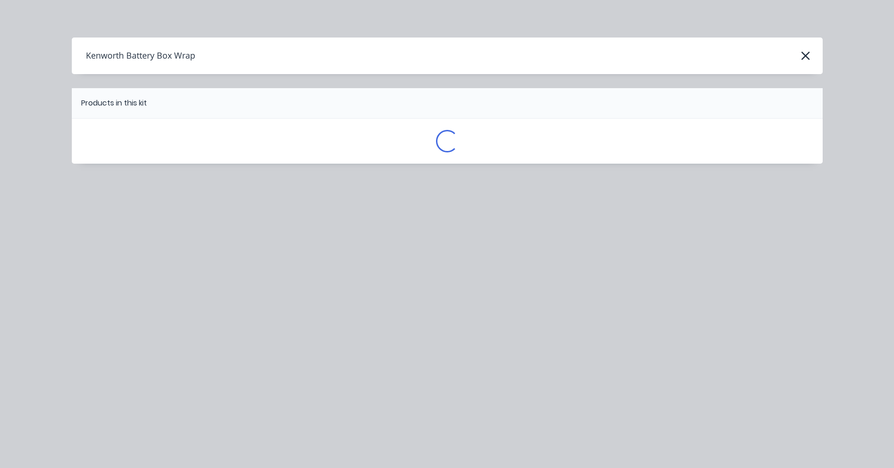
scroll to position [0, 0]
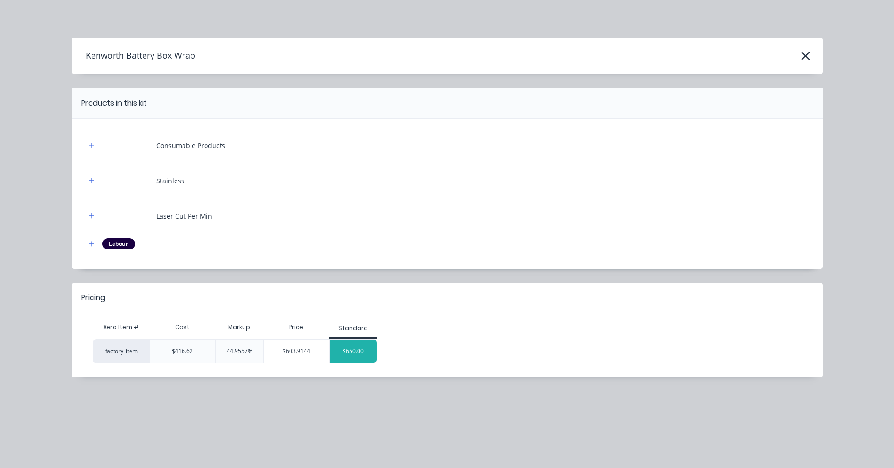
click at [343, 350] on div "$650.00" at bounding box center [353, 351] width 47 height 23
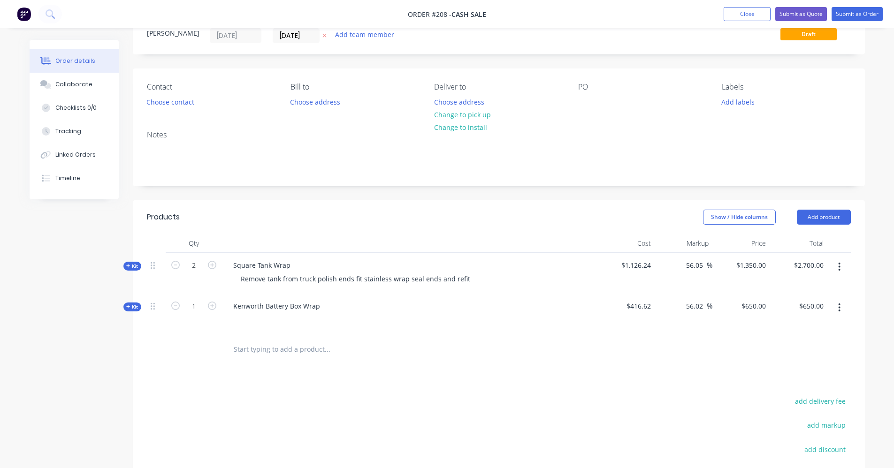
scroll to position [172, 0]
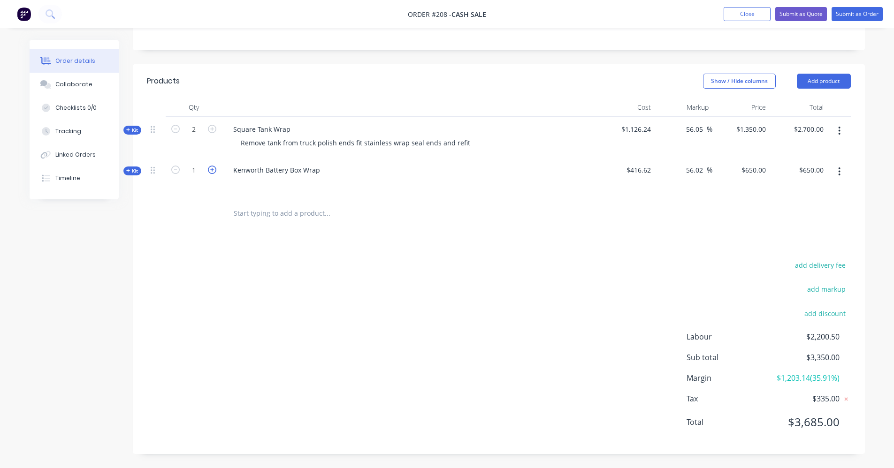
click at [211, 173] on icon "button" at bounding box center [212, 170] width 8 height 8
type input "2"
type input "$1,300.00"
click at [211, 173] on icon "button" at bounding box center [212, 170] width 8 height 8
type input "3"
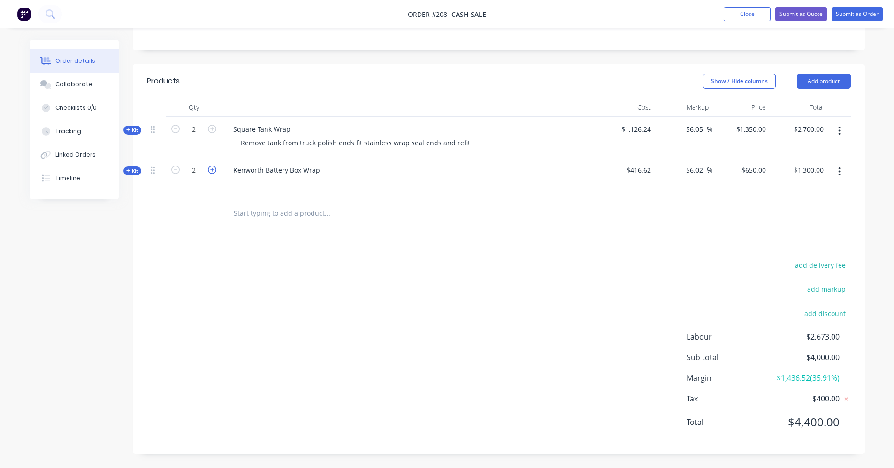
type input "$1,950.00"
click at [211, 173] on icon "button" at bounding box center [212, 170] width 8 height 8
type input "4"
type input "$2,600.00"
click at [175, 172] on icon "button" at bounding box center [175, 170] width 8 height 8
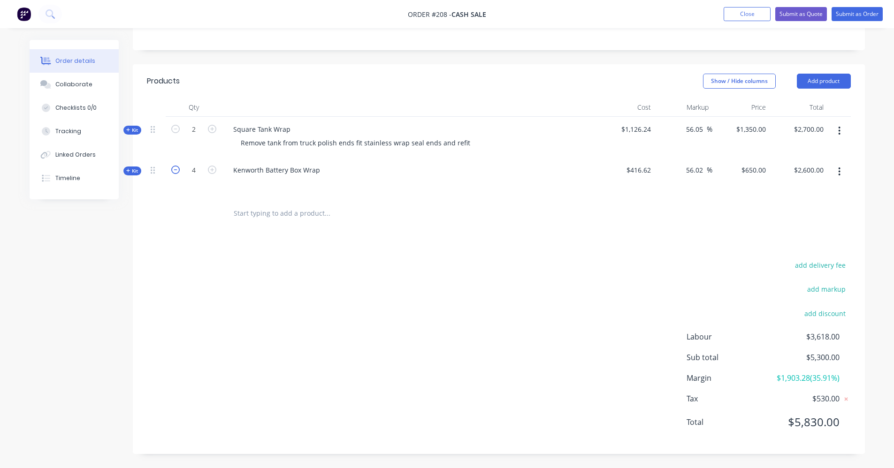
type input "3"
type input "$1,950.00"
click at [278, 212] on input "text" at bounding box center [327, 213] width 188 height 19
drag, startPoint x: 278, startPoint y: 212, endPoint x: 246, endPoint y: 240, distance: 42.5
click at [246, 240] on div "Products Show / Hide columns Add product Qty Cost Markup Price Total Kit 2 Squa…" at bounding box center [499, 259] width 732 height 390
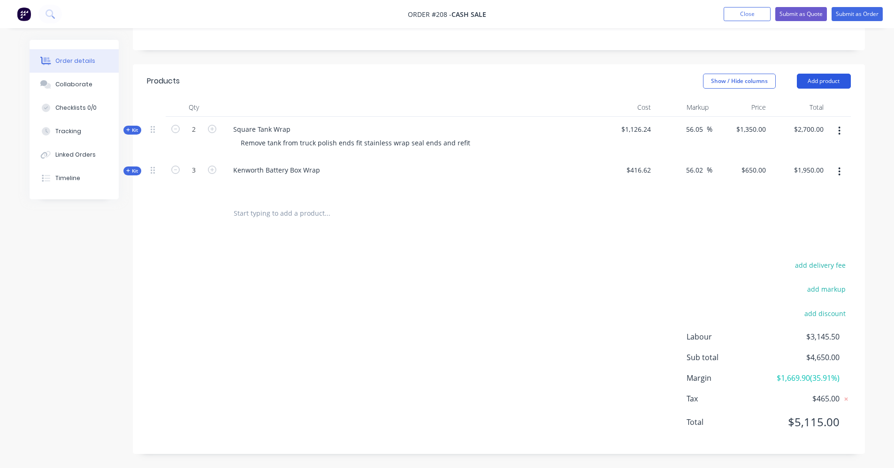
click at [831, 82] on button "Add product" at bounding box center [824, 81] width 54 height 15
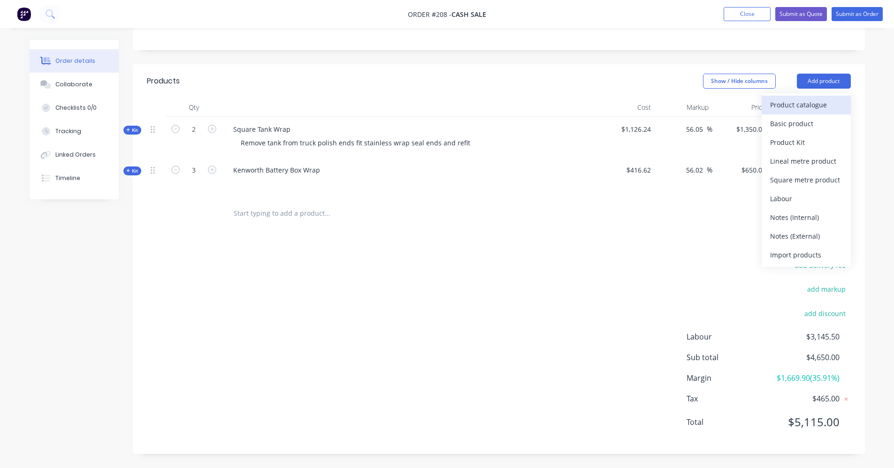
click at [817, 104] on div "Product catalogue" at bounding box center [806, 105] width 72 height 14
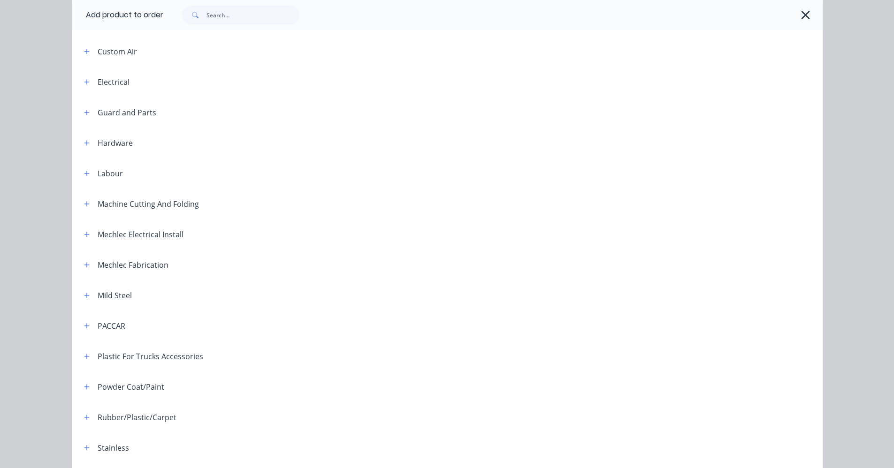
scroll to position [375, 0]
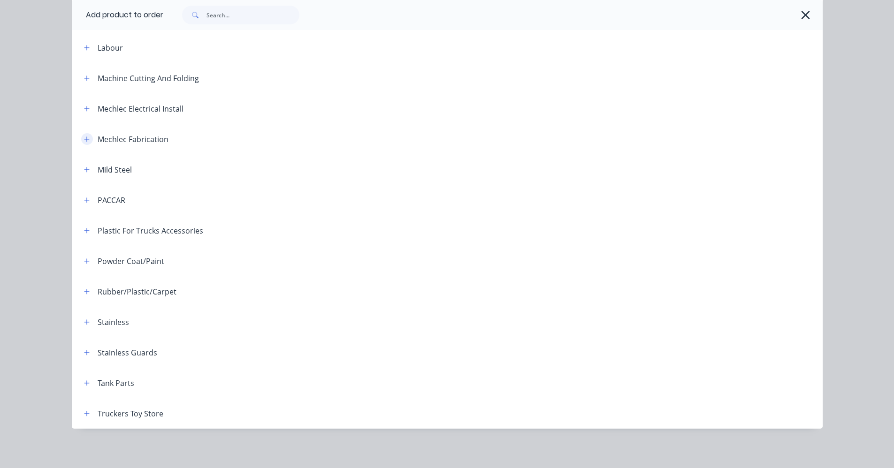
click at [85, 139] on icon "button" at bounding box center [86, 139] width 5 height 5
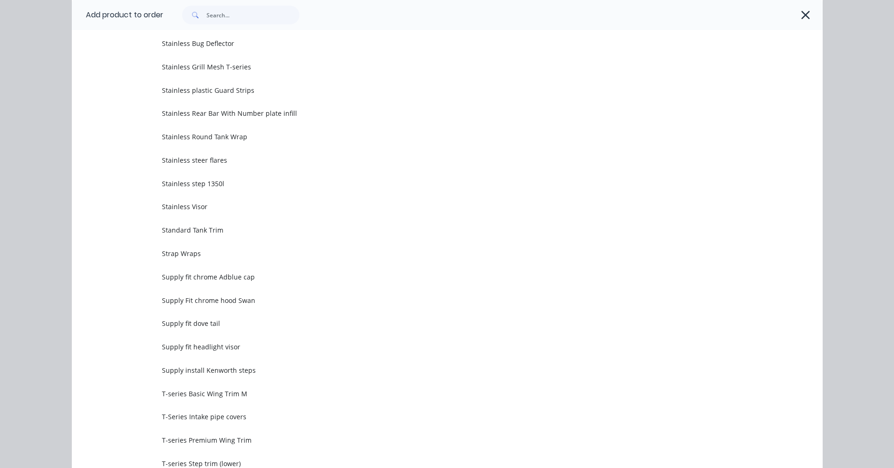
scroll to position [2205, 0]
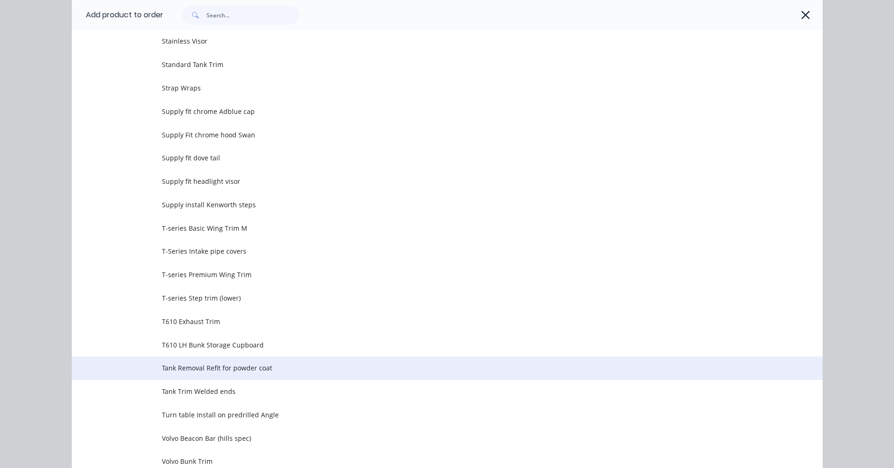
click at [195, 371] on span "Tank Removal Refit for powder coat" at bounding box center [426, 368] width 528 height 10
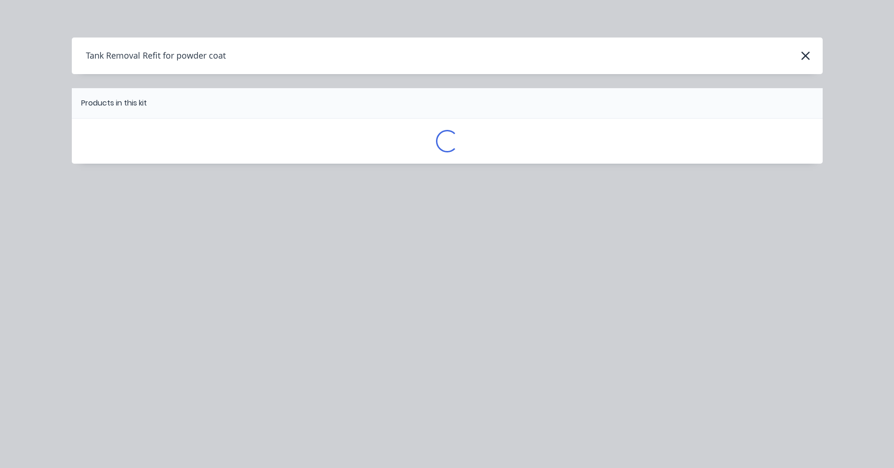
scroll to position [0, 0]
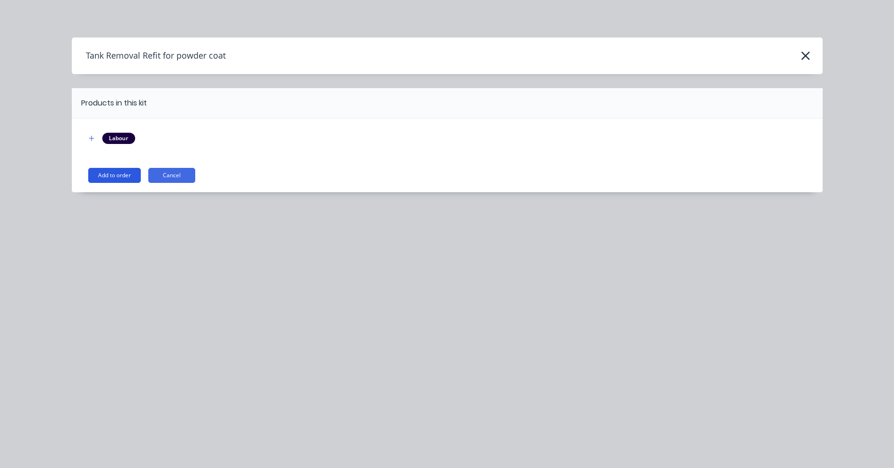
click at [123, 182] on button "Add to order" at bounding box center [114, 175] width 53 height 15
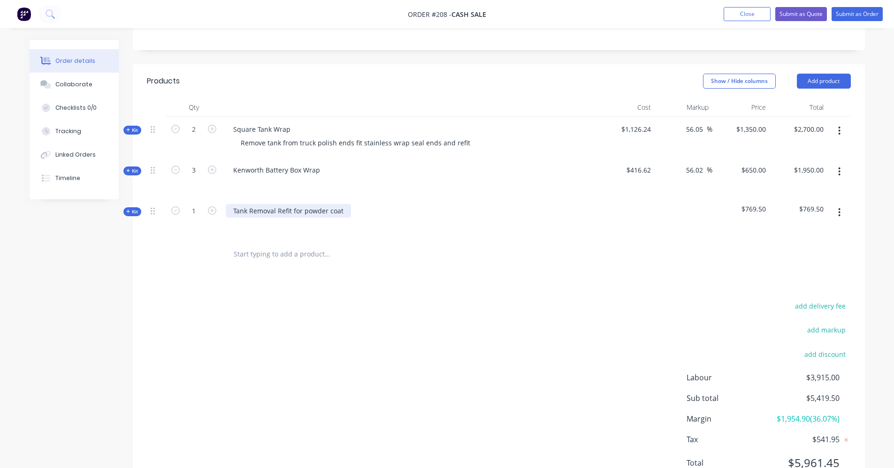
click at [339, 214] on div "Tank Removal Refit for powder coat" at bounding box center [288, 211] width 125 height 14
click at [338, 213] on div "Tank Removal Refit for powder coat" at bounding box center [288, 211] width 125 height 14
click at [333, 211] on div "Tank Removal Refit for powder t" at bounding box center [283, 211] width 114 height 14
click at [275, 211] on div "Tank Removal Refit" at bounding box center [263, 211] width 74 height 14
click at [296, 247] on input "text" at bounding box center [327, 254] width 188 height 19
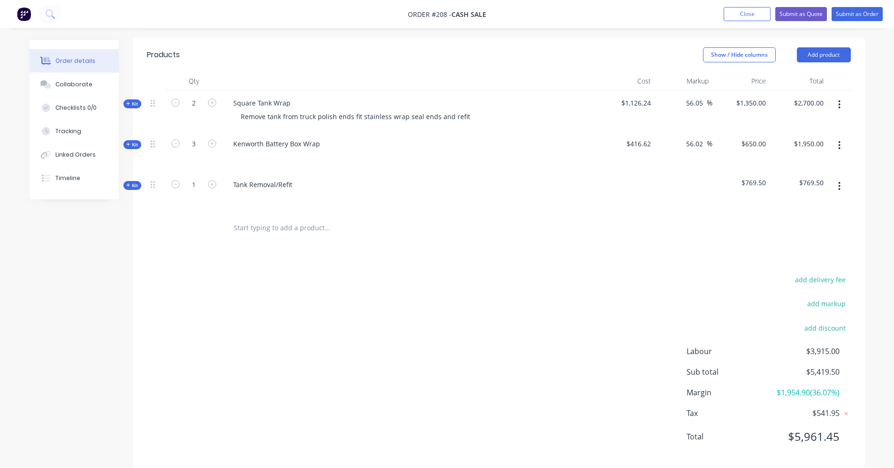
scroll to position [213, 0]
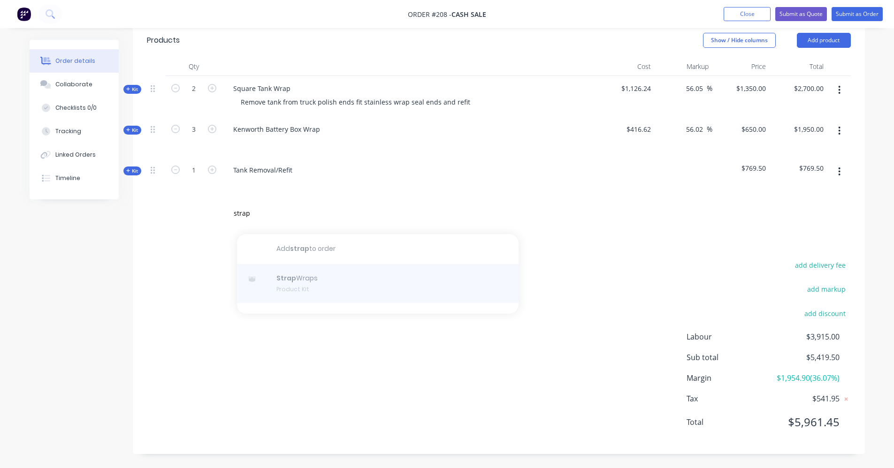
click at [305, 288] on div at bounding box center [377, 283] width 281 height 39
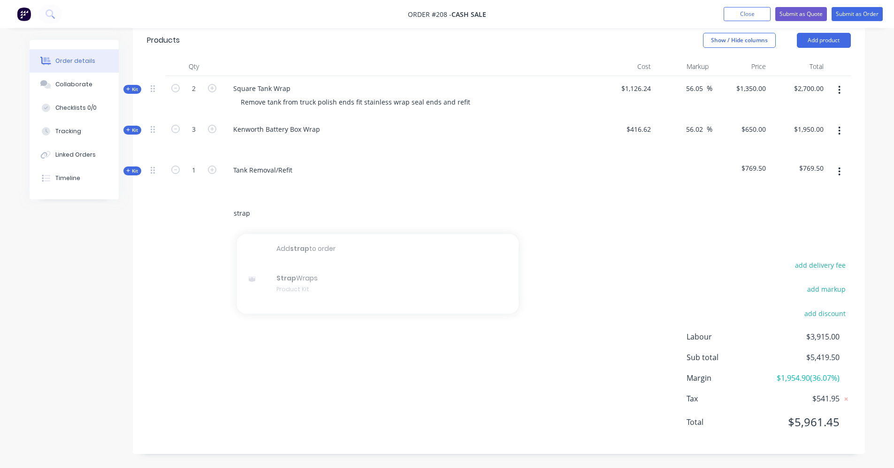
click at [334, 219] on input "strap" at bounding box center [327, 213] width 188 height 19
click at [377, 205] on input "strap" at bounding box center [327, 213] width 188 height 19
type input "s"
click at [815, 39] on button "Add product" at bounding box center [824, 40] width 54 height 15
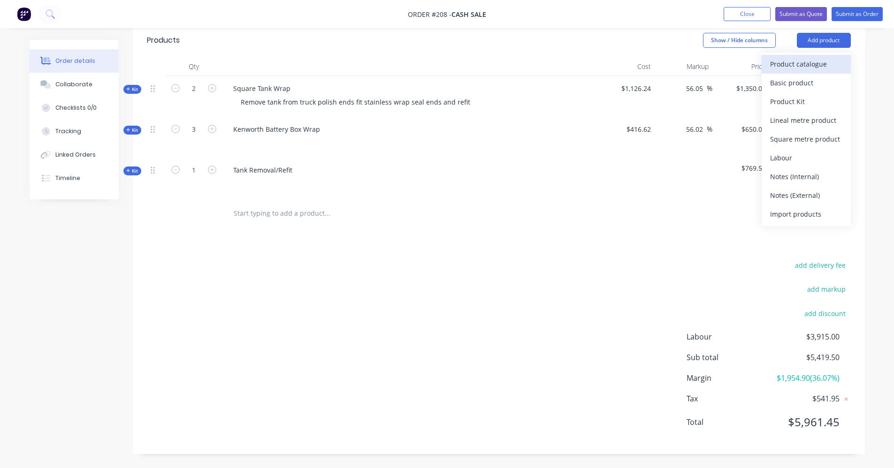
click at [813, 65] on div "Product catalogue" at bounding box center [806, 64] width 72 height 14
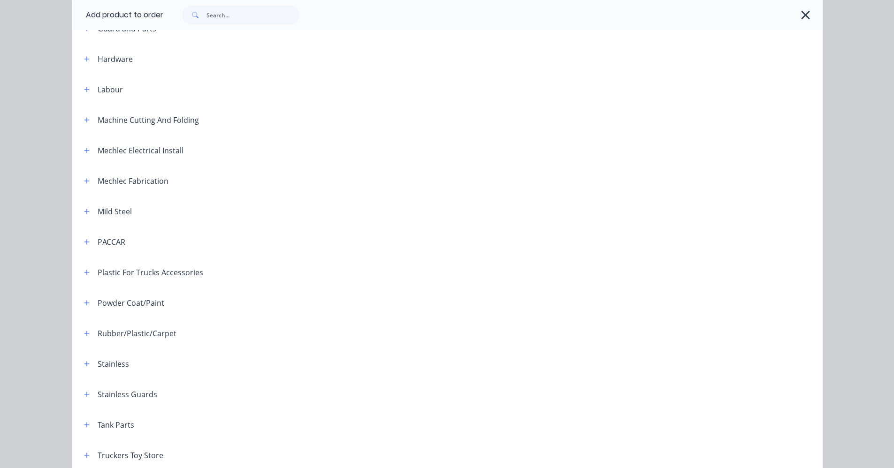
scroll to position [377, 0]
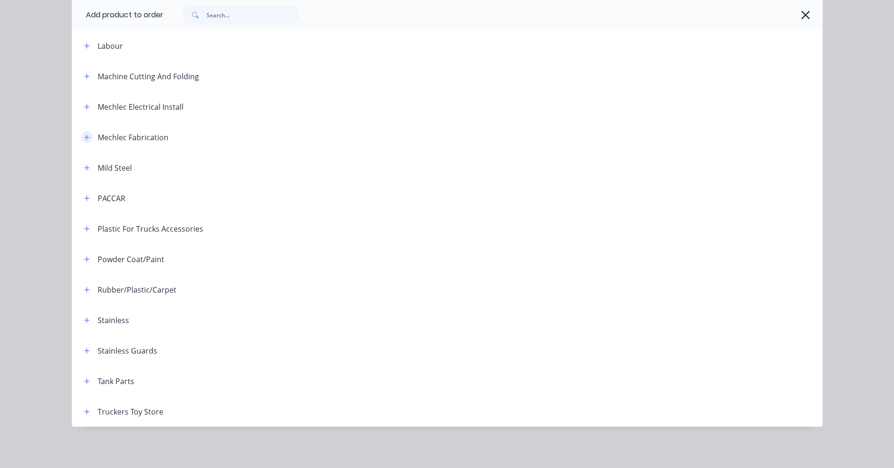
click at [84, 138] on icon "button" at bounding box center [87, 137] width 6 height 7
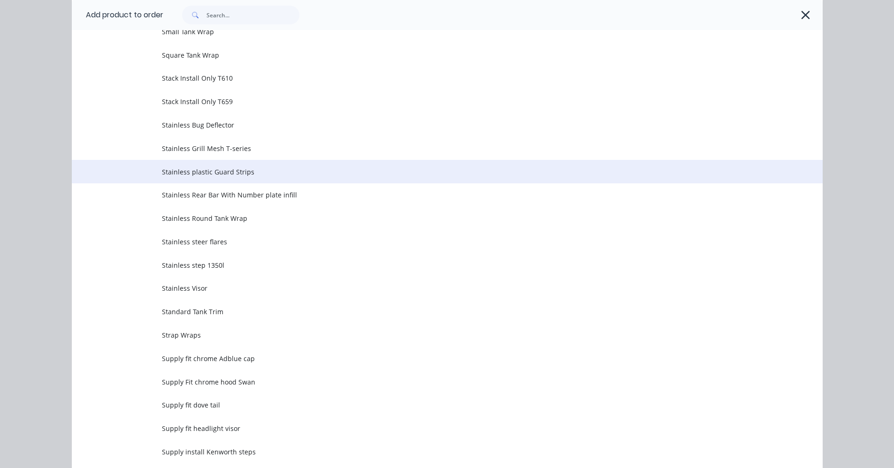
scroll to position [2066, 0]
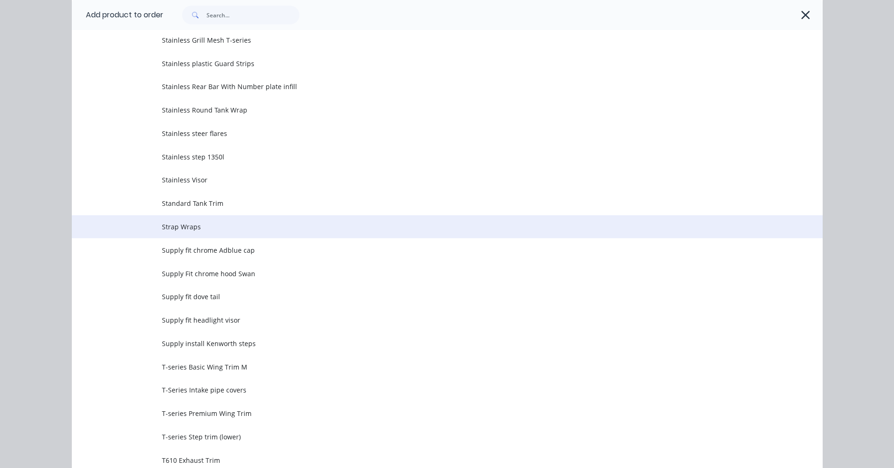
click at [182, 227] on span "Strap Wraps" at bounding box center [426, 227] width 528 height 10
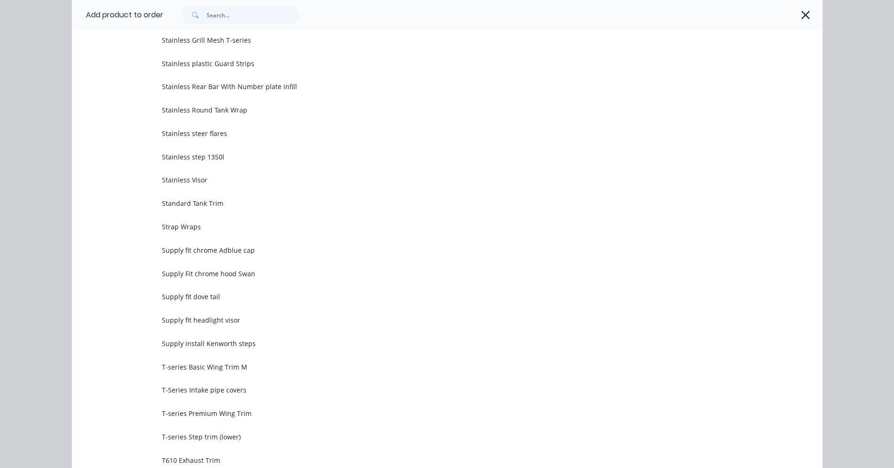
scroll to position [0, 0]
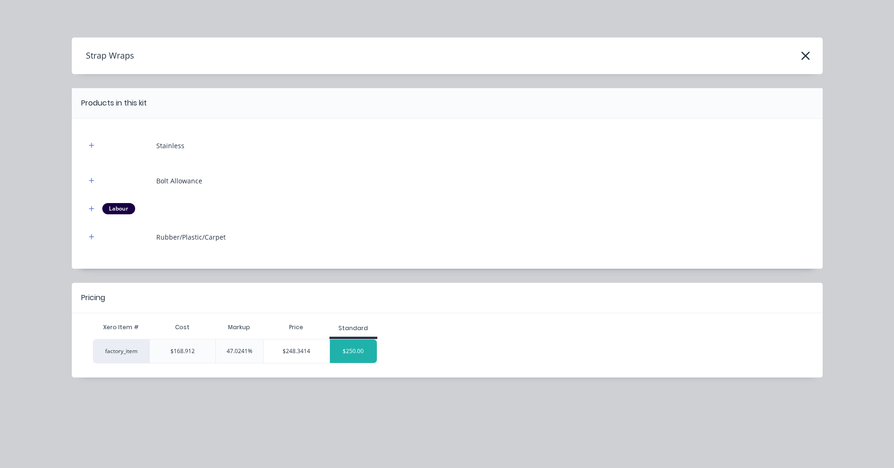
click at [348, 346] on div "$250.00" at bounding box center [353, 351] width 47 height 23
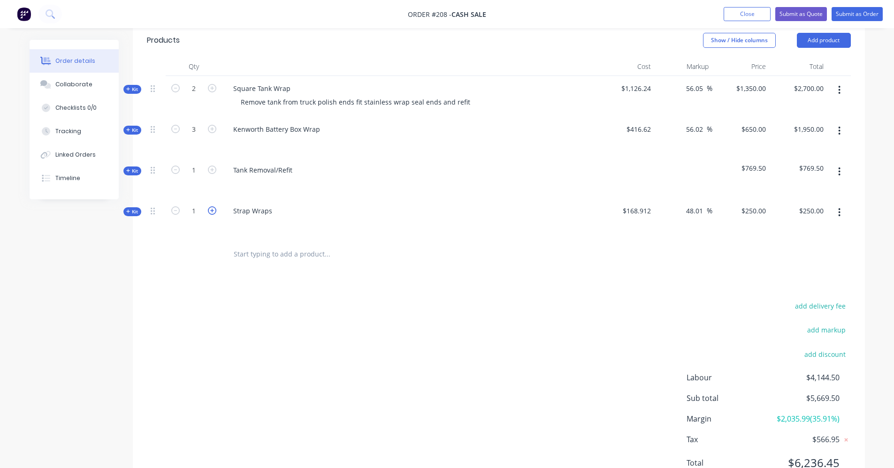
click at [213, 211] on icon "button" at bounding box center [212, 210] width 8 height 8
type input "2"
type input "$500.00"
click at [213, 211] on icon "button" at bounding box center [212, 210] width 8 height 8
type input "3"
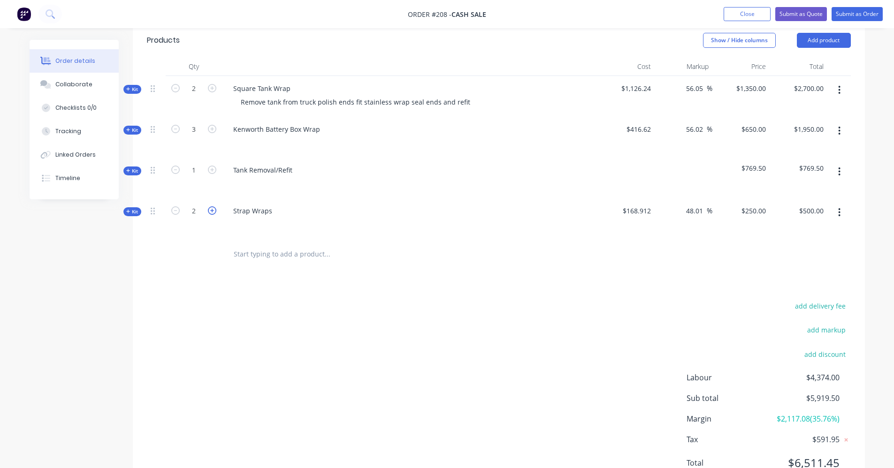
type input "$750.00"
click at [213, 211] on icon "button" at bounding box center [212, 210] width 8 height 8
type input "4"
type input "$1,000.00"
click at [213, 211] on icon "button" at bounding box center [212, 210] width 8 height 8
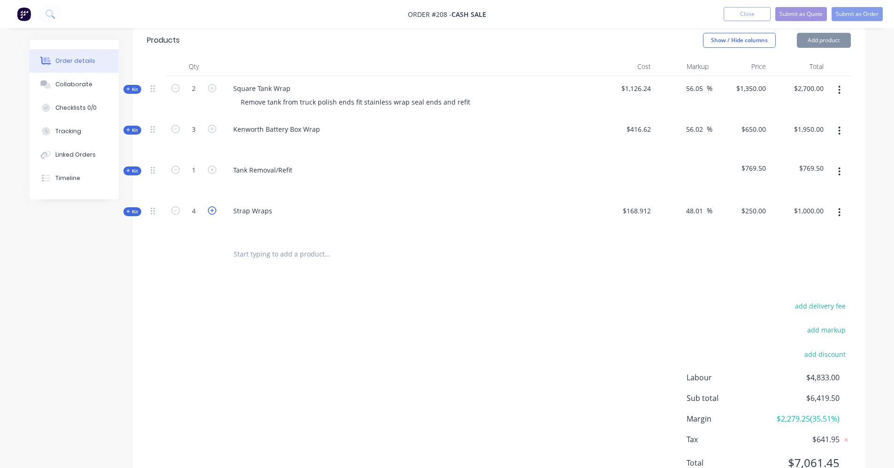
type input "5"
type input "$1,250.00"
click at [213, 211] on icon "button" at bounding box center [212, 210] width 8 height 8
type input "6"
type input "$1,500.00"
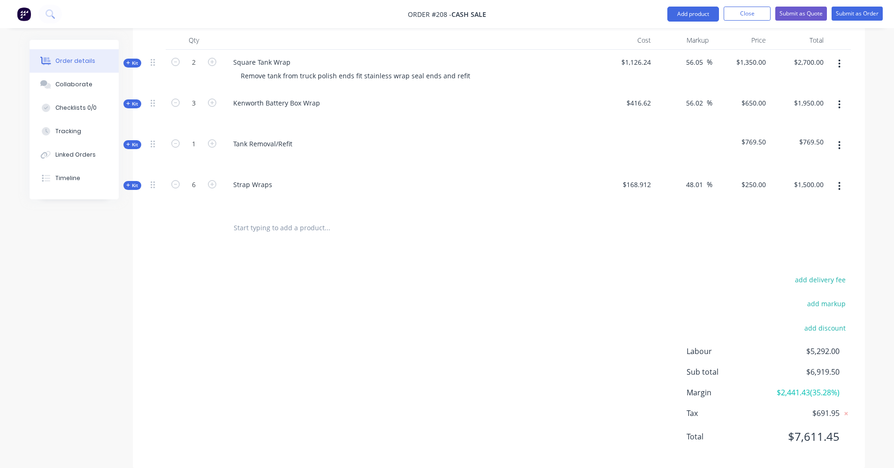
scroll to position [253, 0]
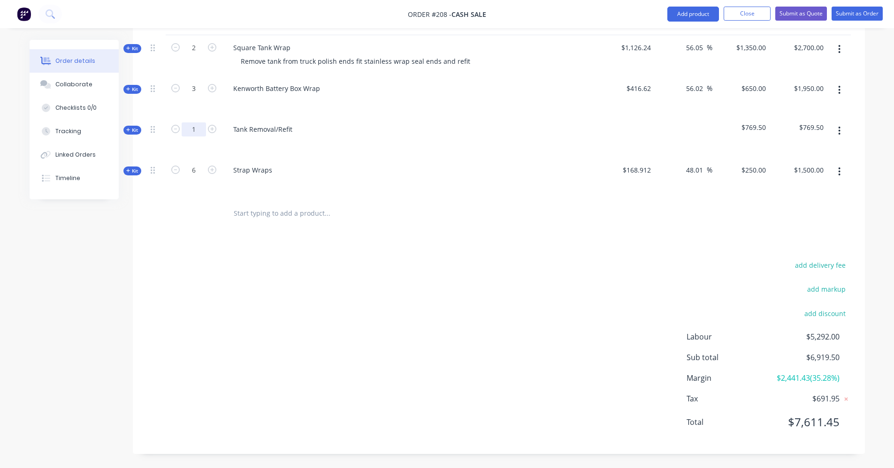
click at [197, 55] on input "1" at bounding box center [194, 48] width 24 height 14
click at [261, 239] on div "Products Show / Hide columns Add product Qty Cost Markup Price Total Kit 2 Squa…" at bounding box center [499, 218] width 732 height 471
click at [441, 242] on div "Products Show / Hide columns Add product Qty Cost Markup Price Total Kit 2 Squa…" at bounding box center [499, 218] width 732 height 471
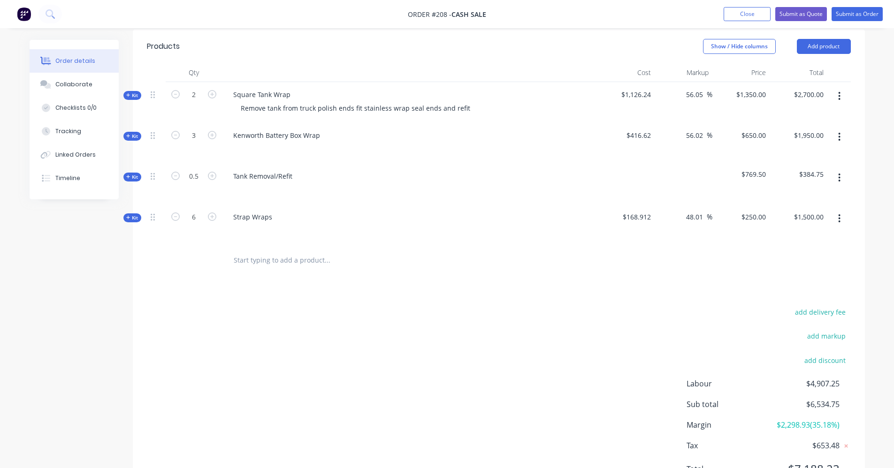
click at [131, 176] on span "Kit" at bounding box center [132, 177] width 12 height 7
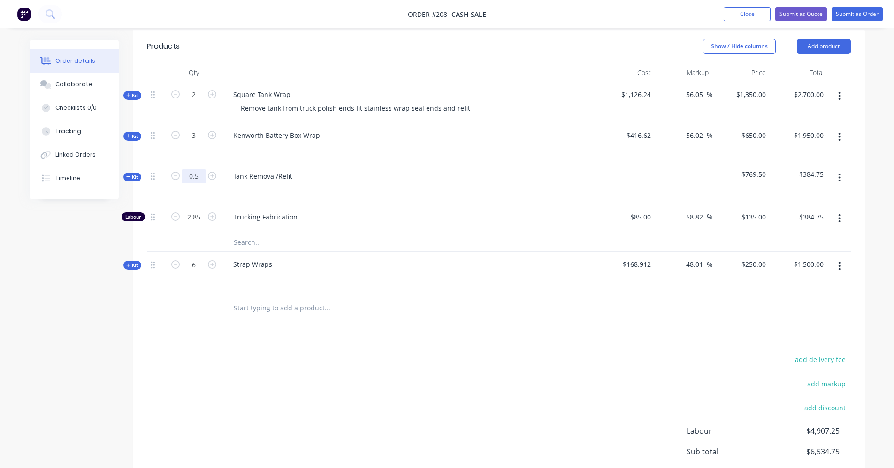
click at [201, 102] on input "0.5" at bounding box center [194, 95] width 24 height 14
type input "1"
type input "5.7"
type input "$769.50"
click at [289, 321] on div at bounding box center [391, 308] width 338 height 30
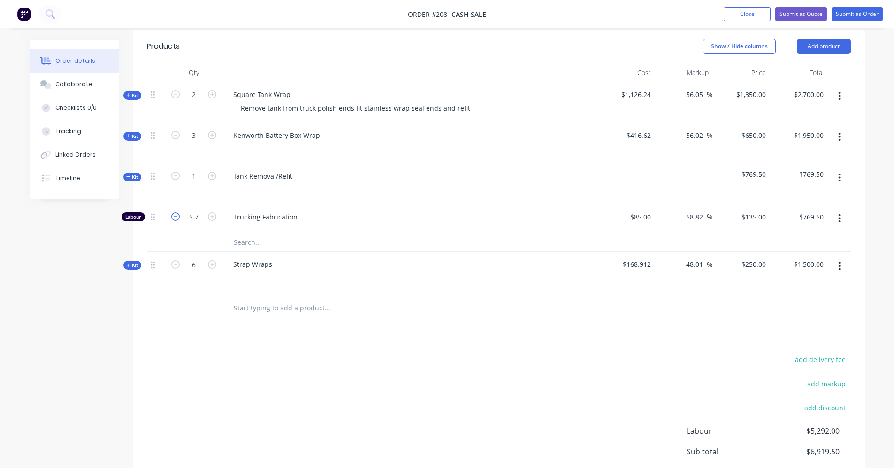
click at [176, 217] on icon "button" at bounding box center [175, 217] width 8 height 8
type input "4.7"
type input "$634.50"
click at [176, 217] on icon "button" at bounding box center [175, 217] width 8 height 8
type input "3.7"
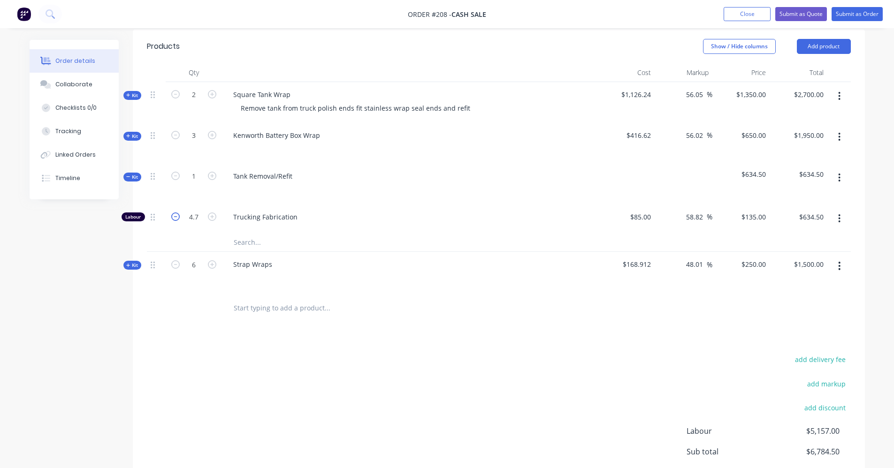
type input "$499.50"
click at [176, 217] on icon "button" at bounding box center [175, 217] width 8 height 8
type input "2.7"
type input "$364.50"
click at [176, 217] on icon "button" at bounding box center [175, 217] width 8 height 8
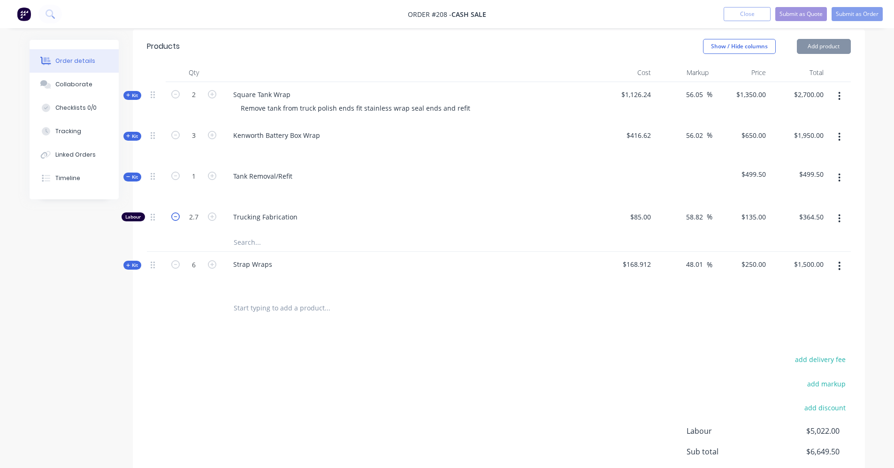
type input "1.7"
type input "$229.50"
click at [176, 217] on icon "button" at bounding box center [175, 217] width 8 height 8
type input "0.7"
type input "$94.50"
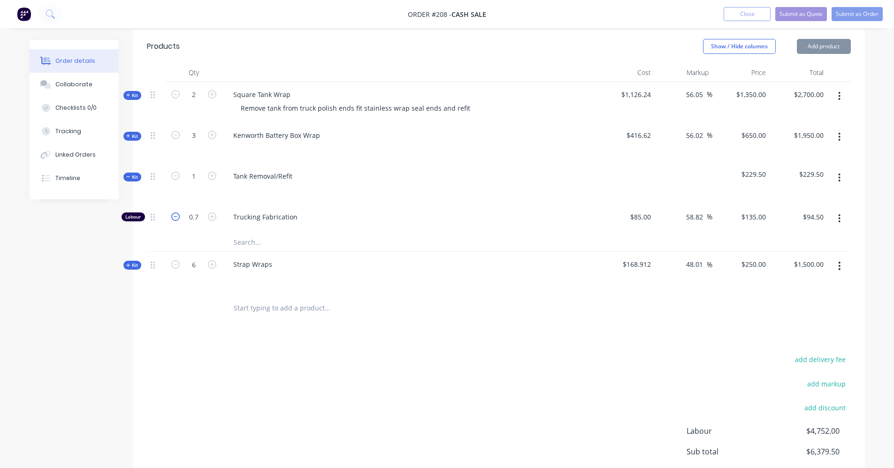
click at [176, 217] on icon "button" at bounding box center [175, 217] width 8 height 8
click at [215, 216] on icon "button" at bounding box center [212, 217] width 8 height 8
type input "1.7"
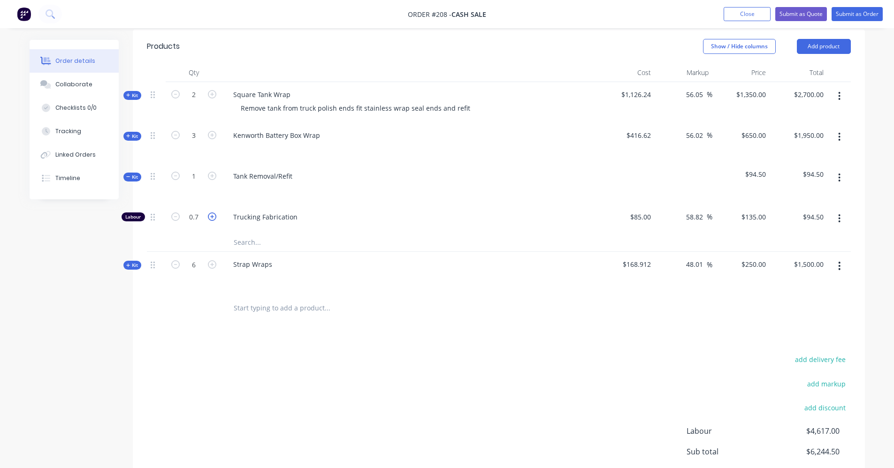
type input "$229.50"
click at [214, 216] on icon "button" at bounding box center [212, 217] width 8 height 8
type input "2.7"
type input "$364.50"
click at [214, 216] on icon "button" at bounding box center [212, 217] width 8 height 8
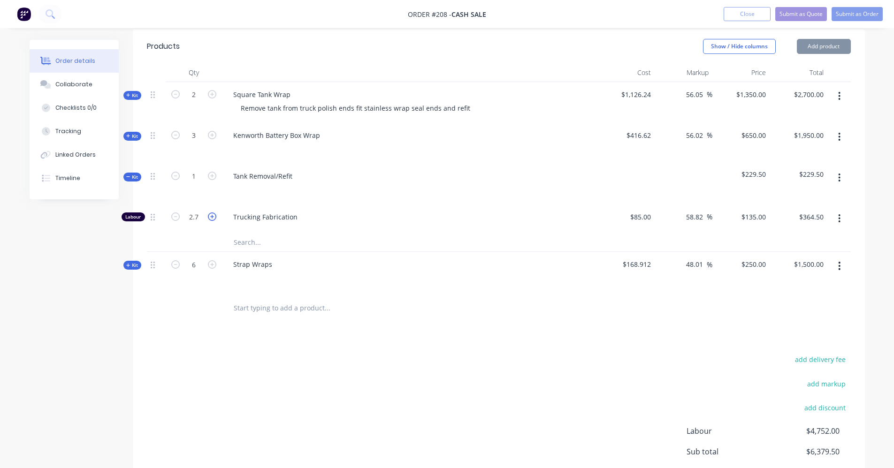
type input "3.7"
type input "$499.50"
click at [202, 217] on input "3.7" at bounding box center [194, 217] width 24 height 14
type input "2"
type input "$270.00"
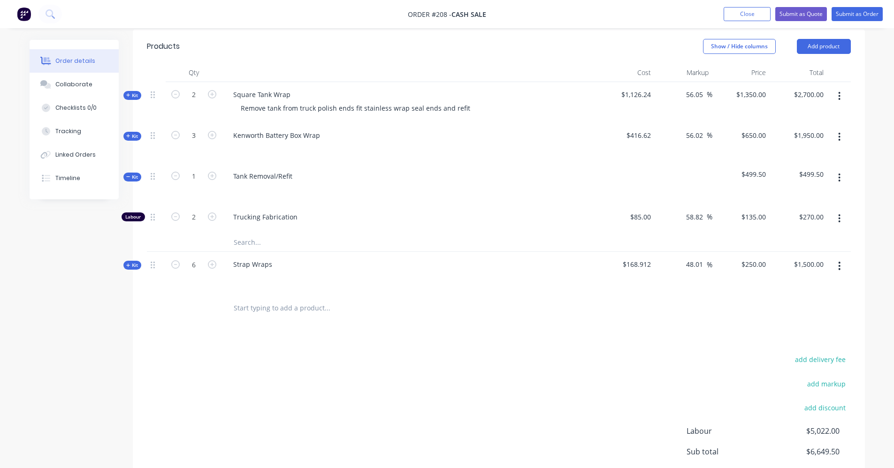
click at [413, 276] on div at bounding box center [410, 278] width 368 height 14
click at [269, 309] on input "text" at bounding box center [327, 307] width 188 height 19
click at [127, 176] on icon at bounding box center [128, 177] width 4 height 5
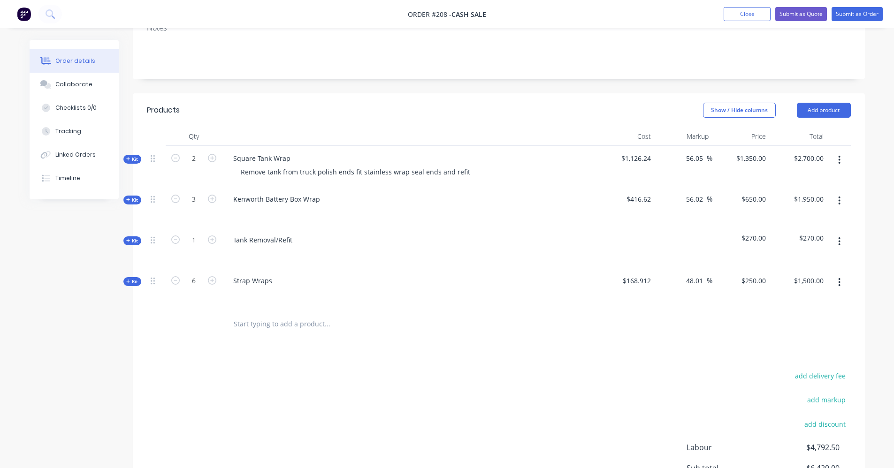
scroll to position [159, 0]
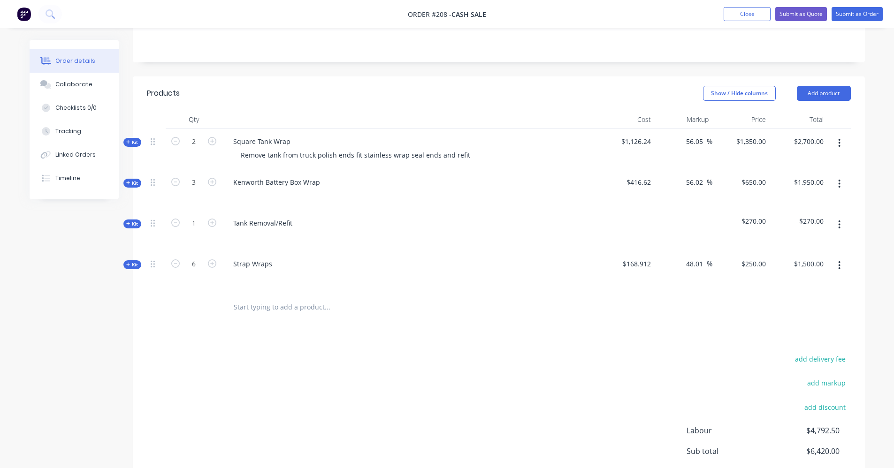
click at [129, 222] on icon at bounding box center [128, 223] width 4 height 5
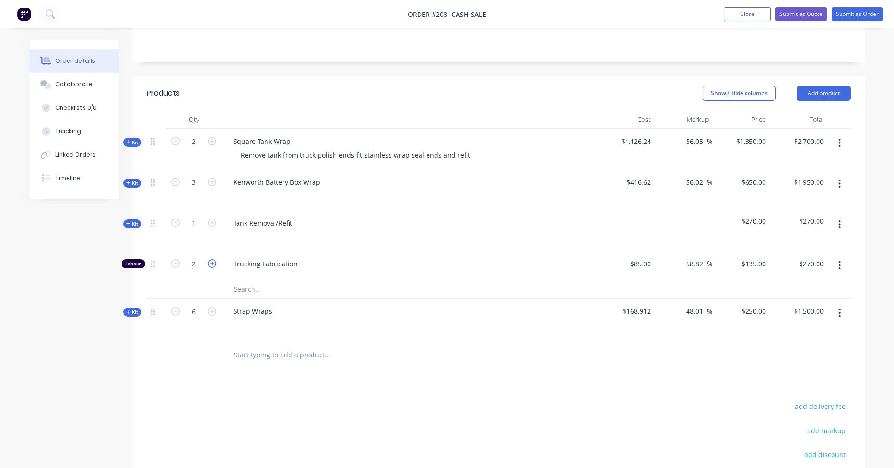
click at [213, 266] on icon "button" at bounding box center [212, 263] width 8 height 8
type input "3"
type input "$405.00"
click at [322, 357] on input "text" at bounding box center [327, 354] width 188 height 19
click at [129, 224] on icon at bounding box center [128, 223] width 4 height 0
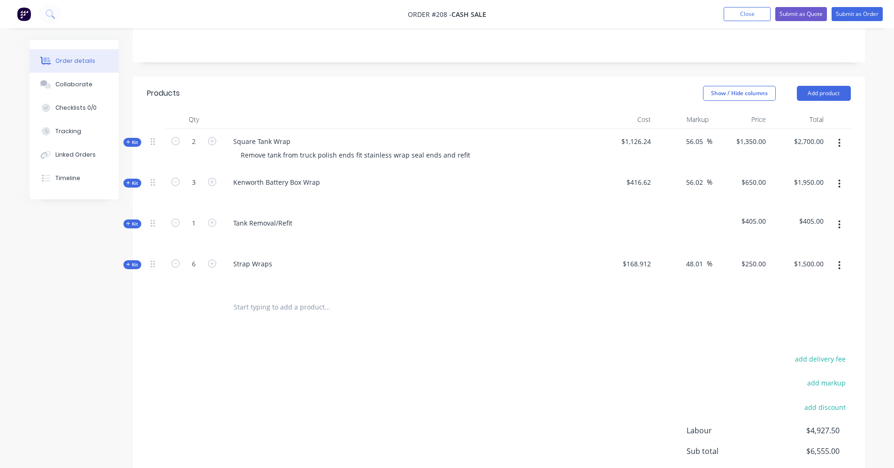
click at [126, 139] on span "Kit" at bounding box center [132, 142] width 12 height 7
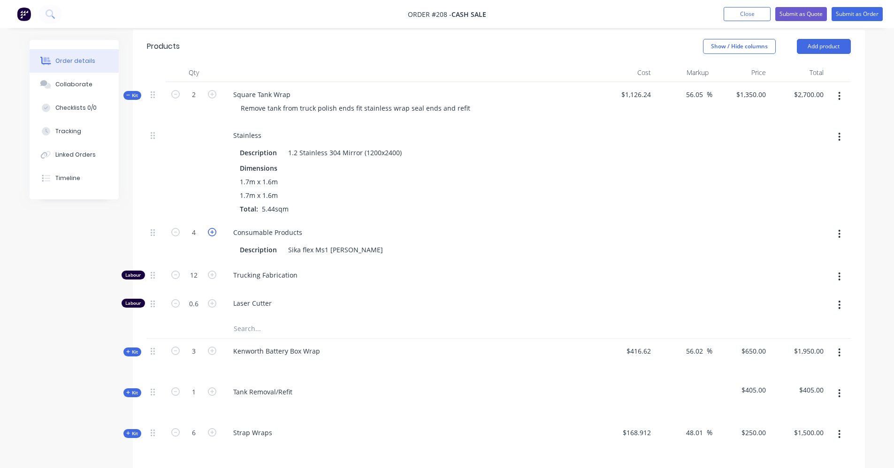
scroll to position [253, 0]
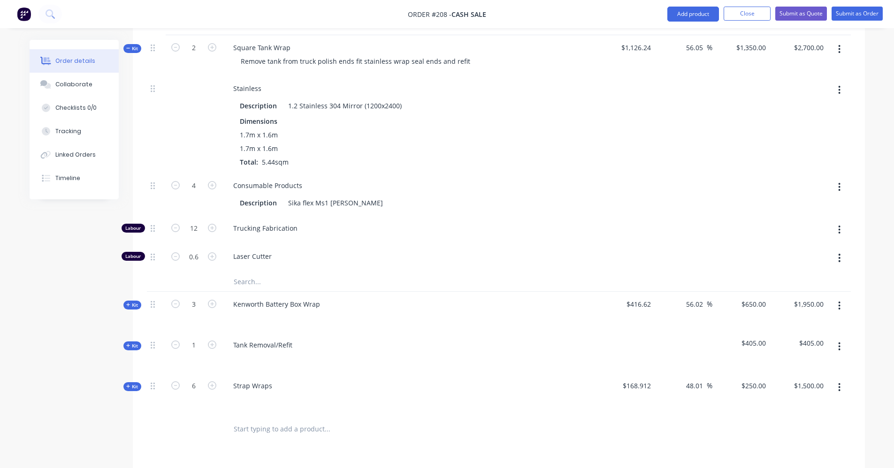
click at [253, 428] on input "text" at bounding box center [327, 429] width 188 height 19
click at [129, 49] on icon at bounding box center [128, 48] width 4 height 5
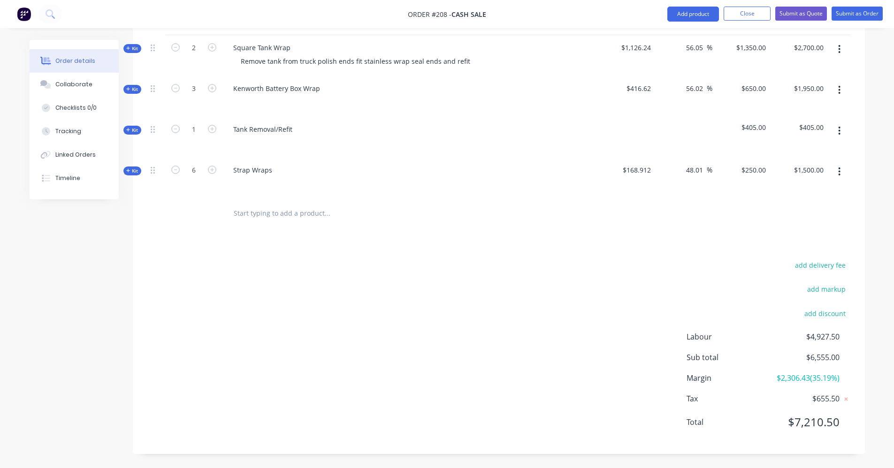
click at [129, 169] on icon at bounding box center [128, 170] width 4 height 5
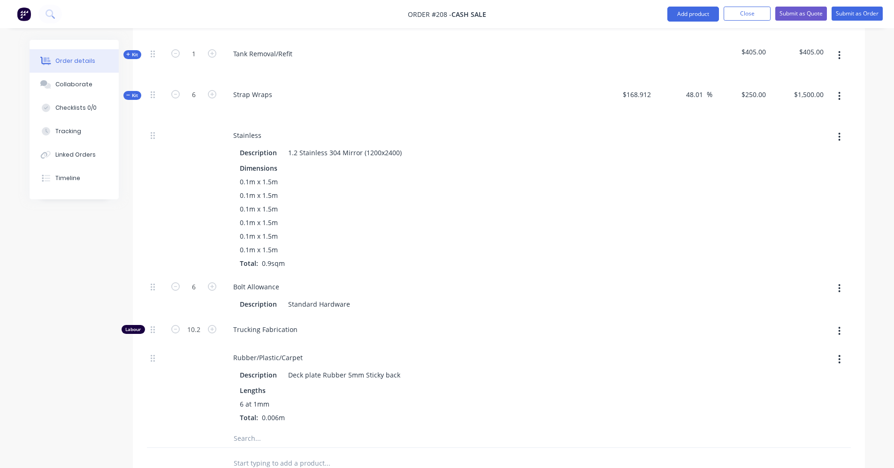
scroll to position [347, 0]
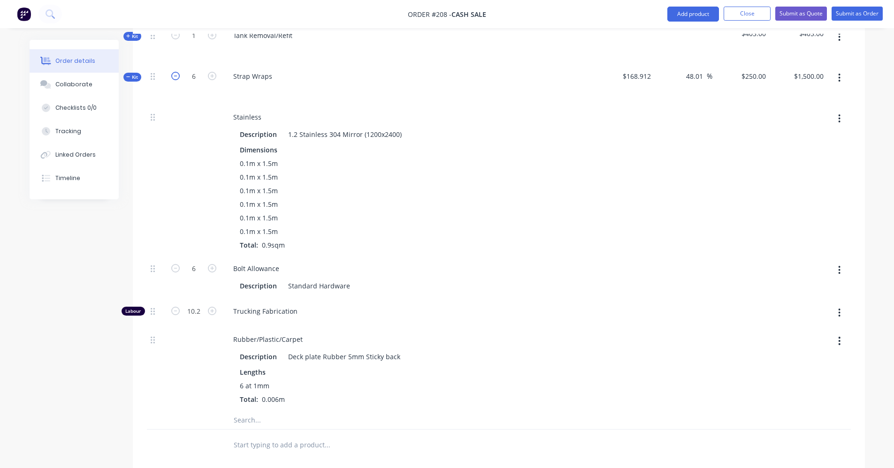
click at [178, 76] on icon "button" at bounding box center [175, 76] width 8 height 8
type input "5"
type input "$1,250.00"
type input "5"
type input "8.5"
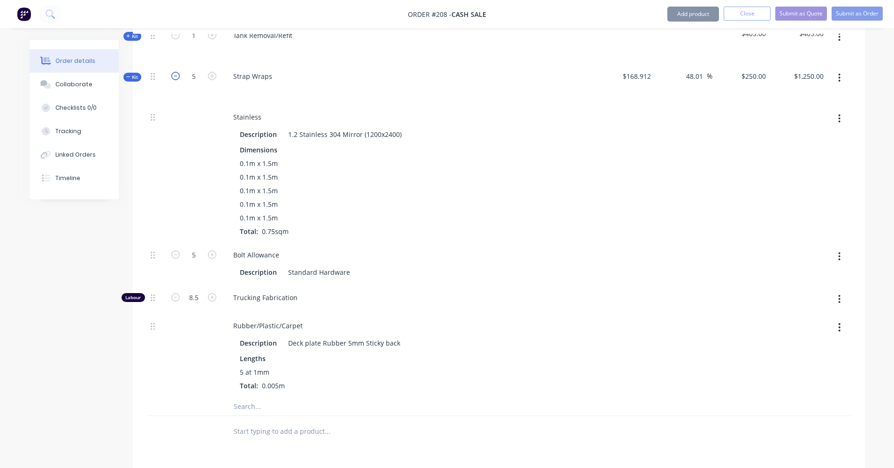
click at [177, 76] on icon "button" at bounding box center [175, 76] width 8 height 8
type input "4"
type input "$1,000.00"
type input "4"
type input "6.8"
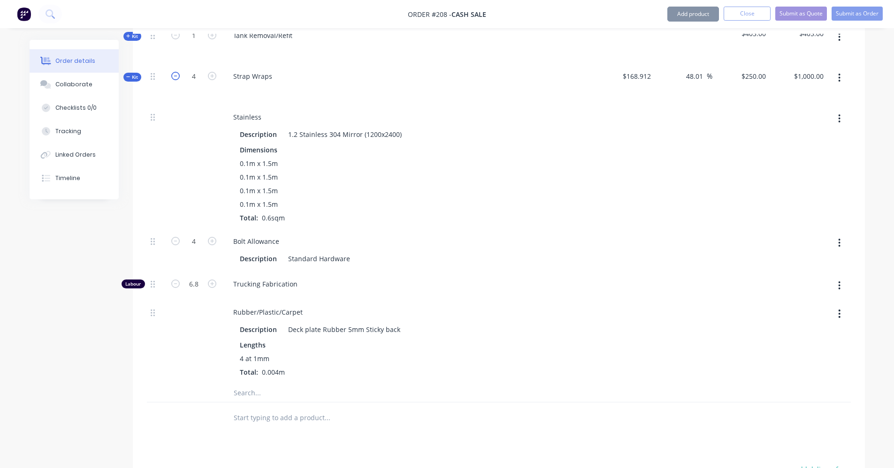
click at [177, 76] on icon "button" at bounding box center [175, 76] width 8 height 8
type input "3"
type input "$750.00"
type input "3"
type input "5.1"
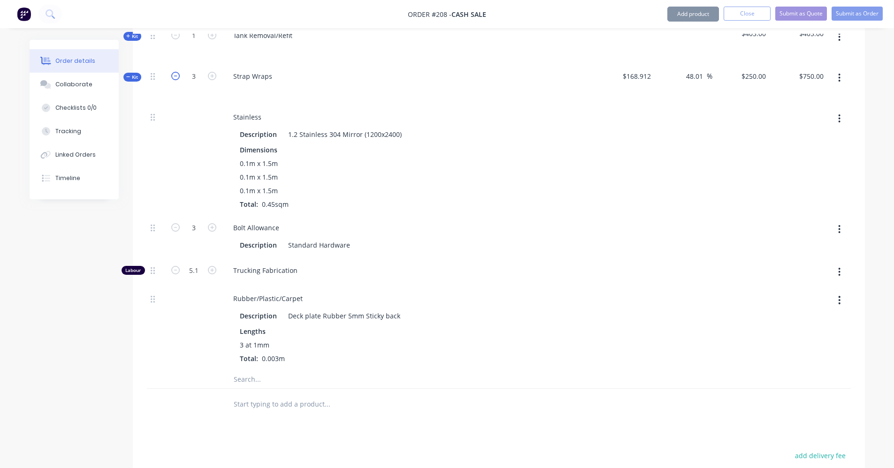
click at [177, 76] on icon "button" at bounding box center [175, 76] width 8 height 8
type input "2"
type input "$500.00"
type input "2"
type input "3.4"
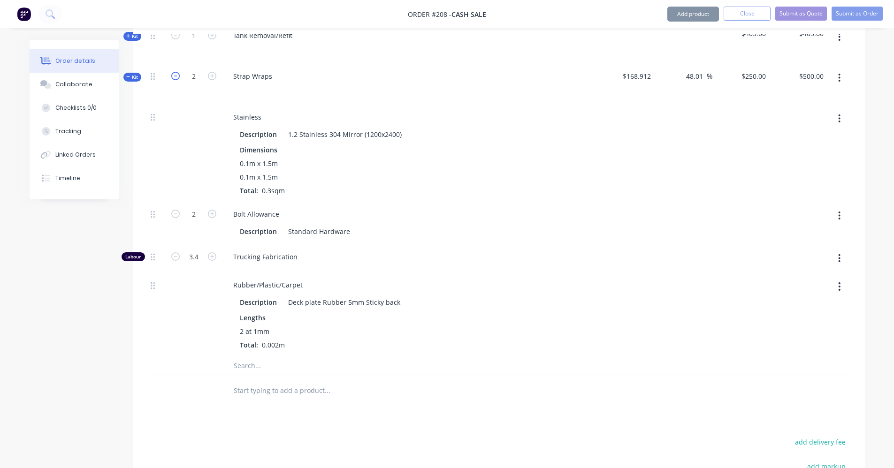
click at [177, 76] on icon "button" at bounding box center [175, 76] width 8 height 8
type input "1"
type input "$250.00"
type input "1"
type input "1.7"
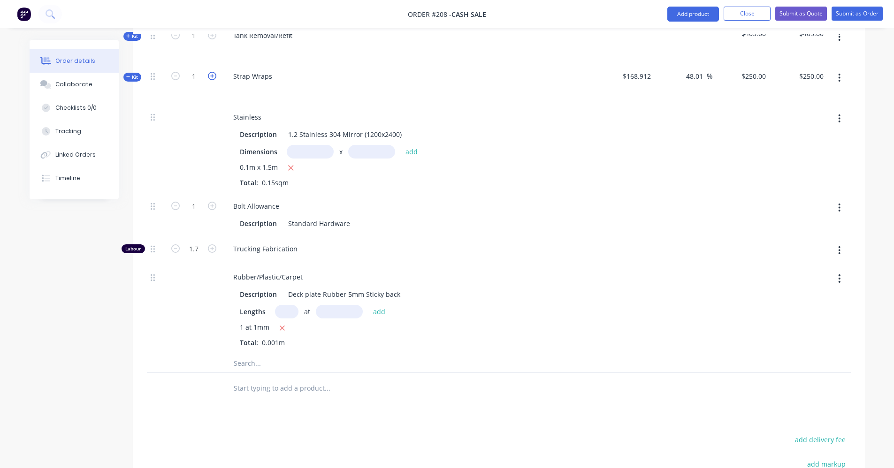
click at [213, 77] on icon "button" at bounding box center [212, 76] width 8 height 8
type input "2"
type input "$500.00"
type input "2"
type input "3.4"
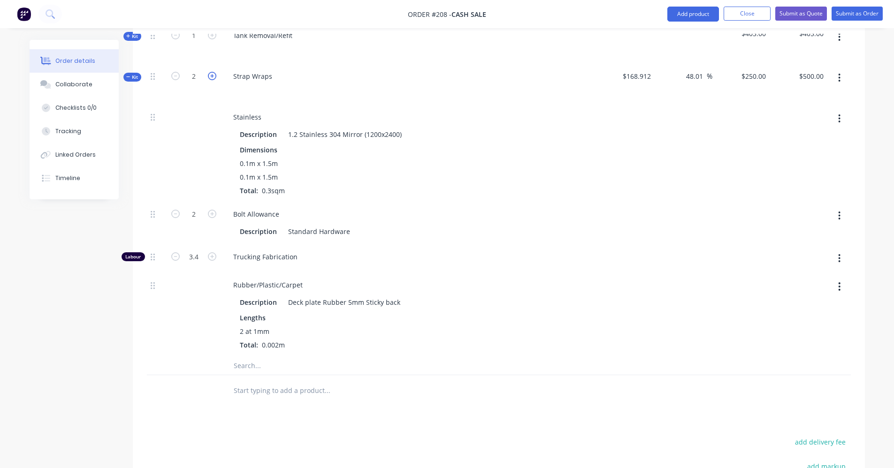
click at [213, 77] on icon "button" at bounding box center [212, 76] width 8 height 8
type input "3"
type input "$750.00"
type input "3"
type input "5.1"
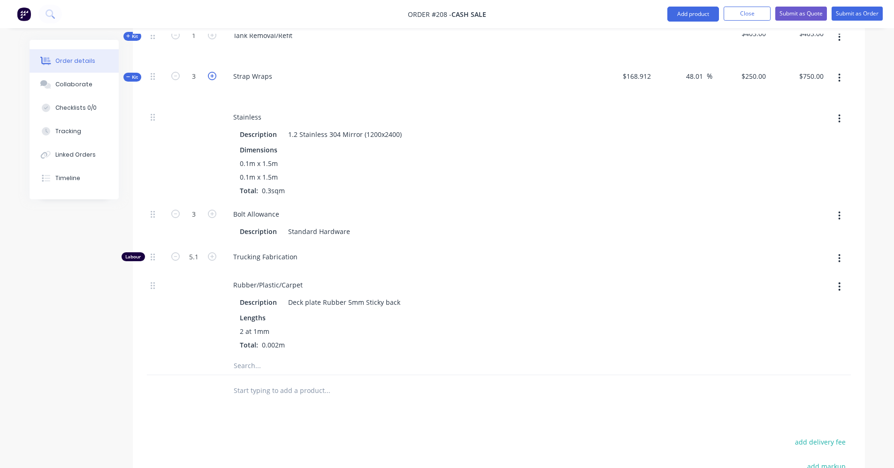
click at [213, 77] on icon "button" at bounding box center [212, 76] width 8 height 8
type input "4"
type input "$1,000.00"
type input "4"
type input "6.8"
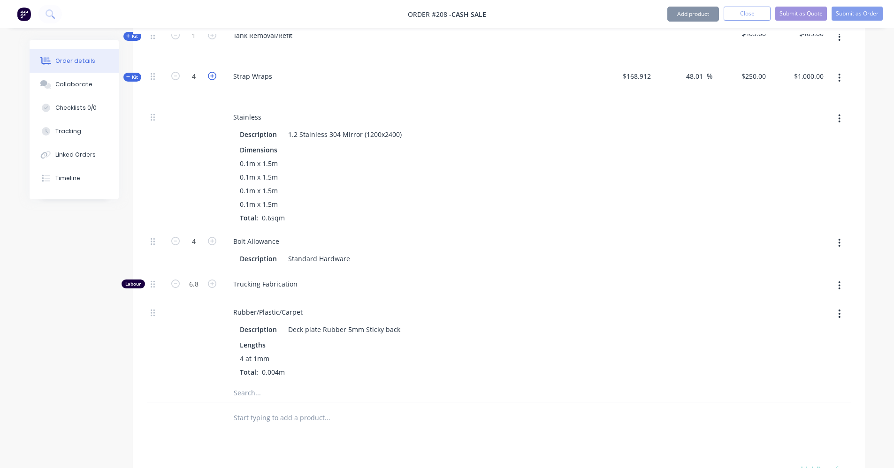
click at [213, 77] on icon "button" at bounding box center [212, 76] width 8 height 8
type input "5"
type input "$1,250.00"
type input "5"
type input "8.5"
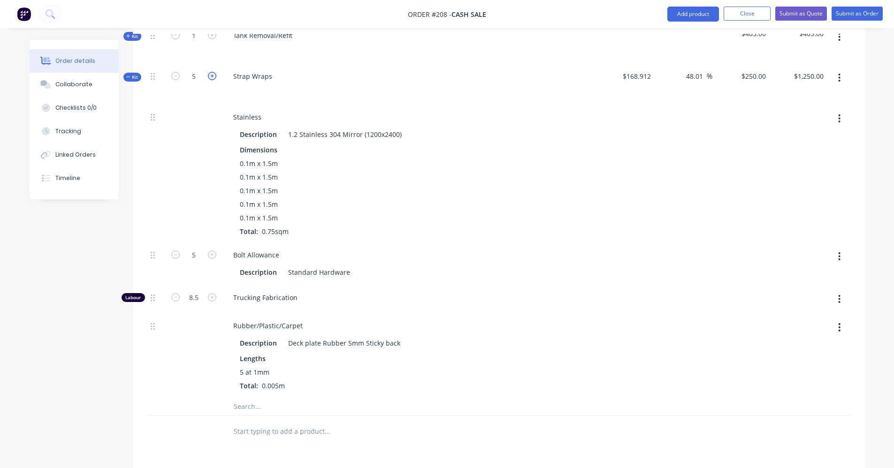
click at [213, 77] on icon "button" at bounding box center [212, 76] width 8 height 8
type input "6"
type input "$1,500.00"
type input "6"
type input "10.2"
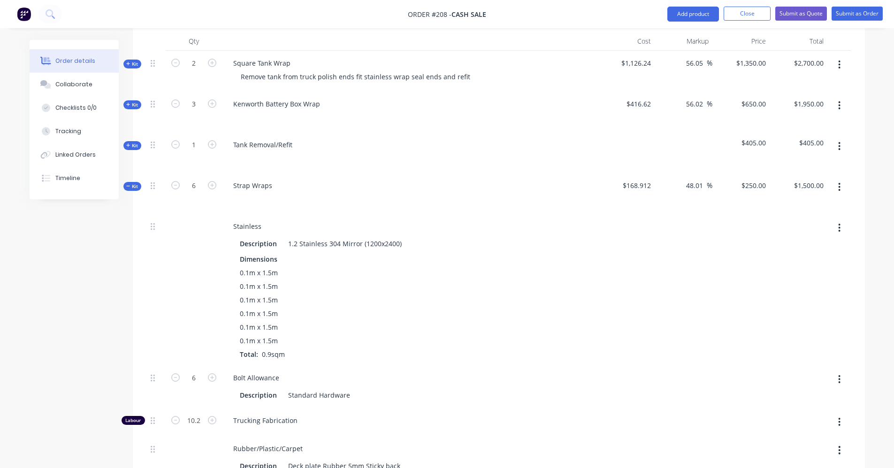
scroll to position [206, 0]
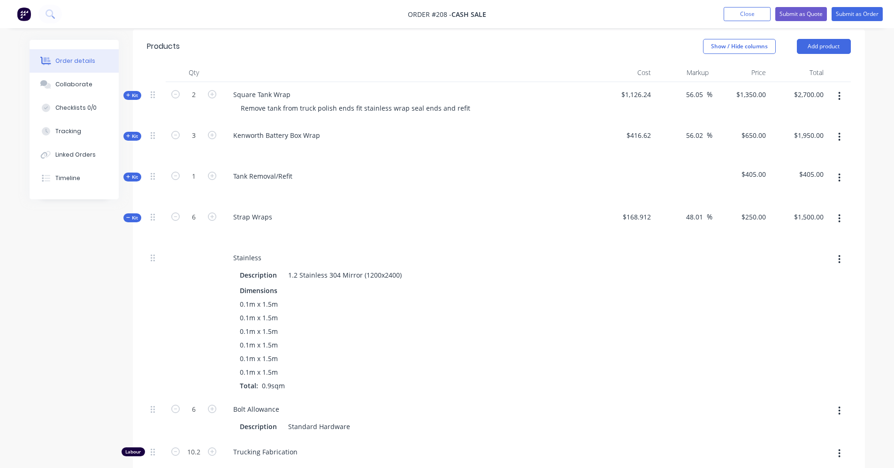
click at [129, 221] on span "Kit" at bounding box center [132, 217] width 12 height 7
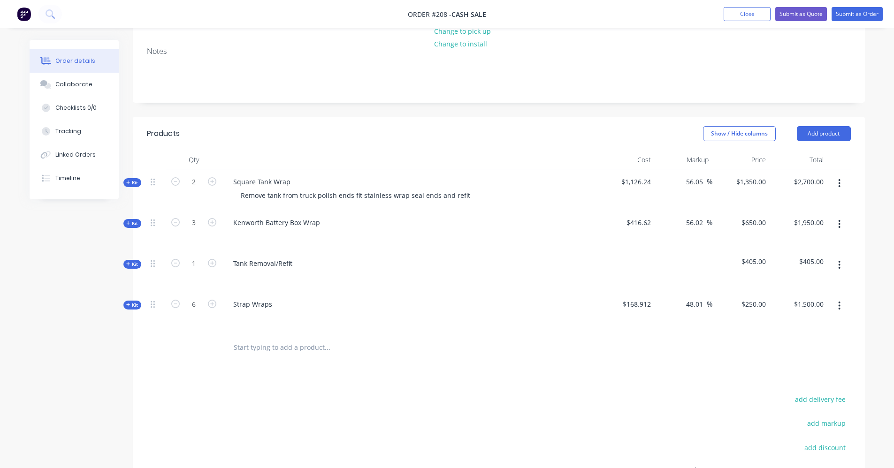
scroll to position [113, 0]
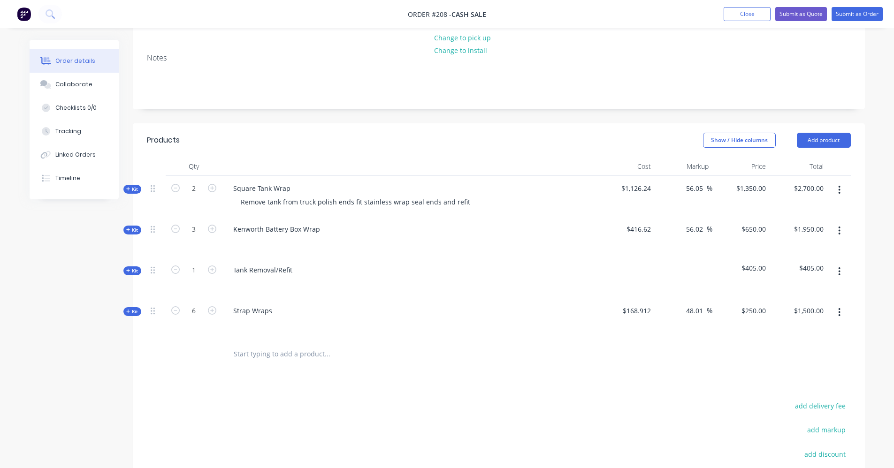
click at [129, 273] on icon at bounding box center [128, 270] width 4 height 5
click at [174, 312] on icon "button" at bounding box center [175, 310] width 8 height 8
type input "2"
type input "$270.00"
click at [469, 399] on div at bounding box center [366, 401] width 281 height 19
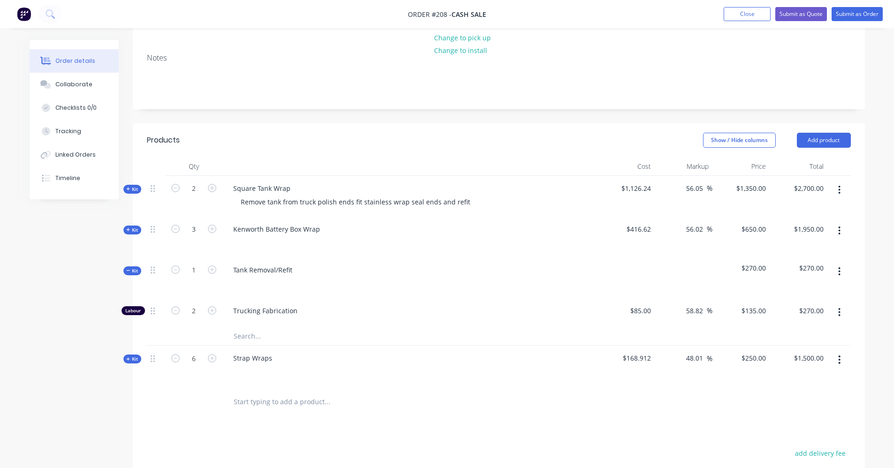
click at [130, 271] on span "Kit" at bounding box center [132, 270] width 12 height 7
click at [549, 368] on div at bounding box center [391, 354] width 338 height 30
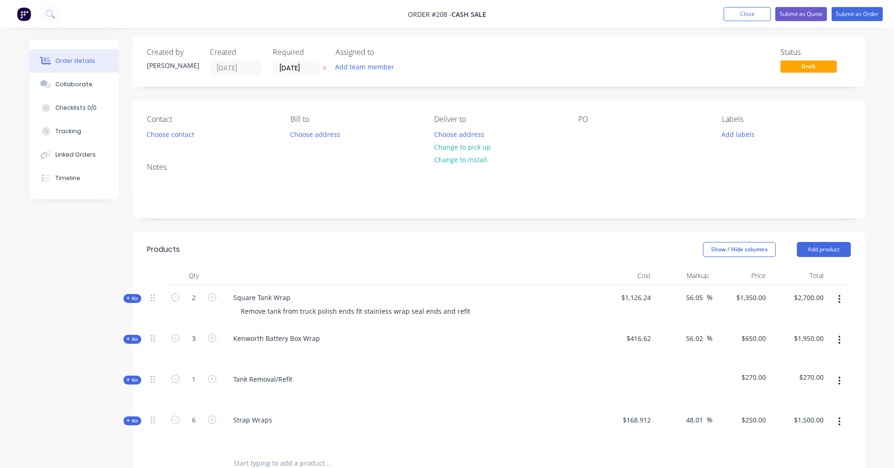
scroll to position [0, 0]
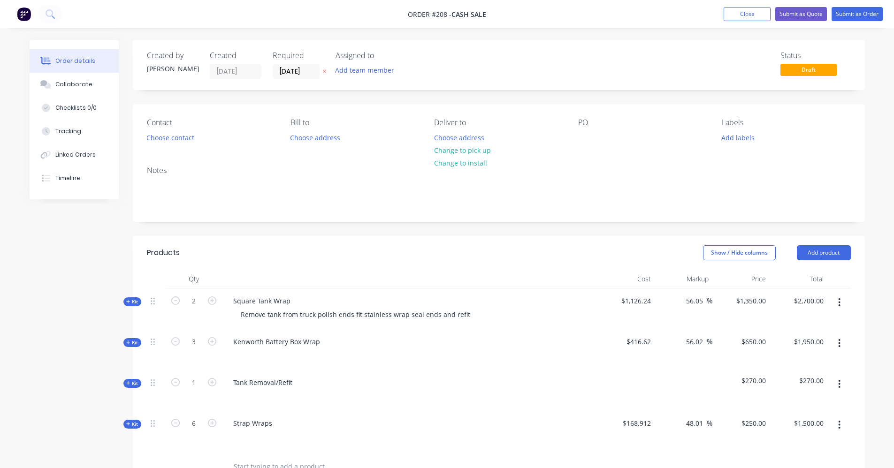
click at [78, 63] on div "Order details" at bounding box center [75, 61] width 40 height 8
click at [814, 15] on button "Submit as Quote" at bounding box center [801, 14] width 52 height 14
